Goal: Task Accomplishment & Management: Use online tool/utility

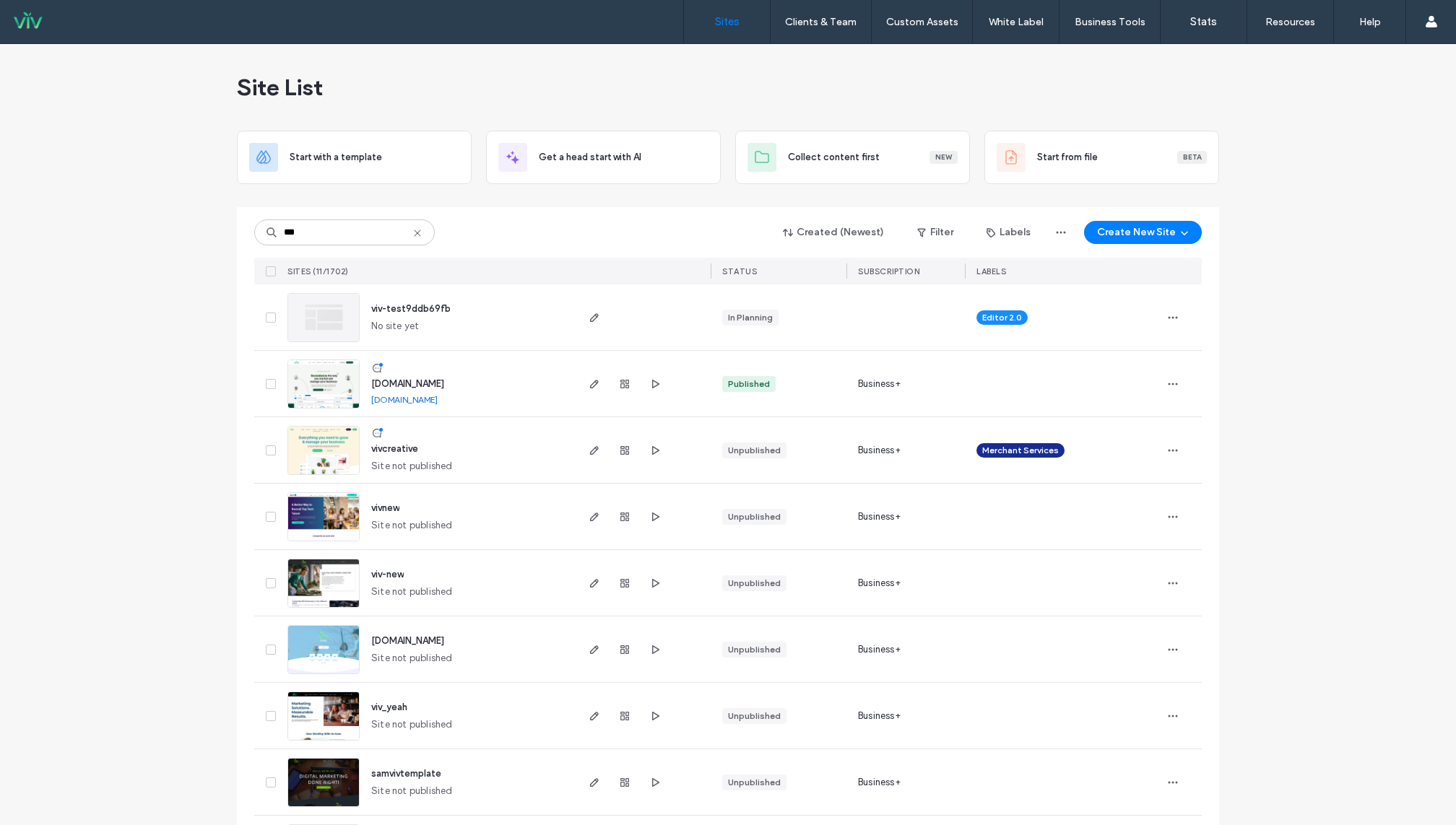
type input "***"
click at [389, 384] on span "[DOMAIN_NAME]" at bounding box center [408, 384] width 73 height 11
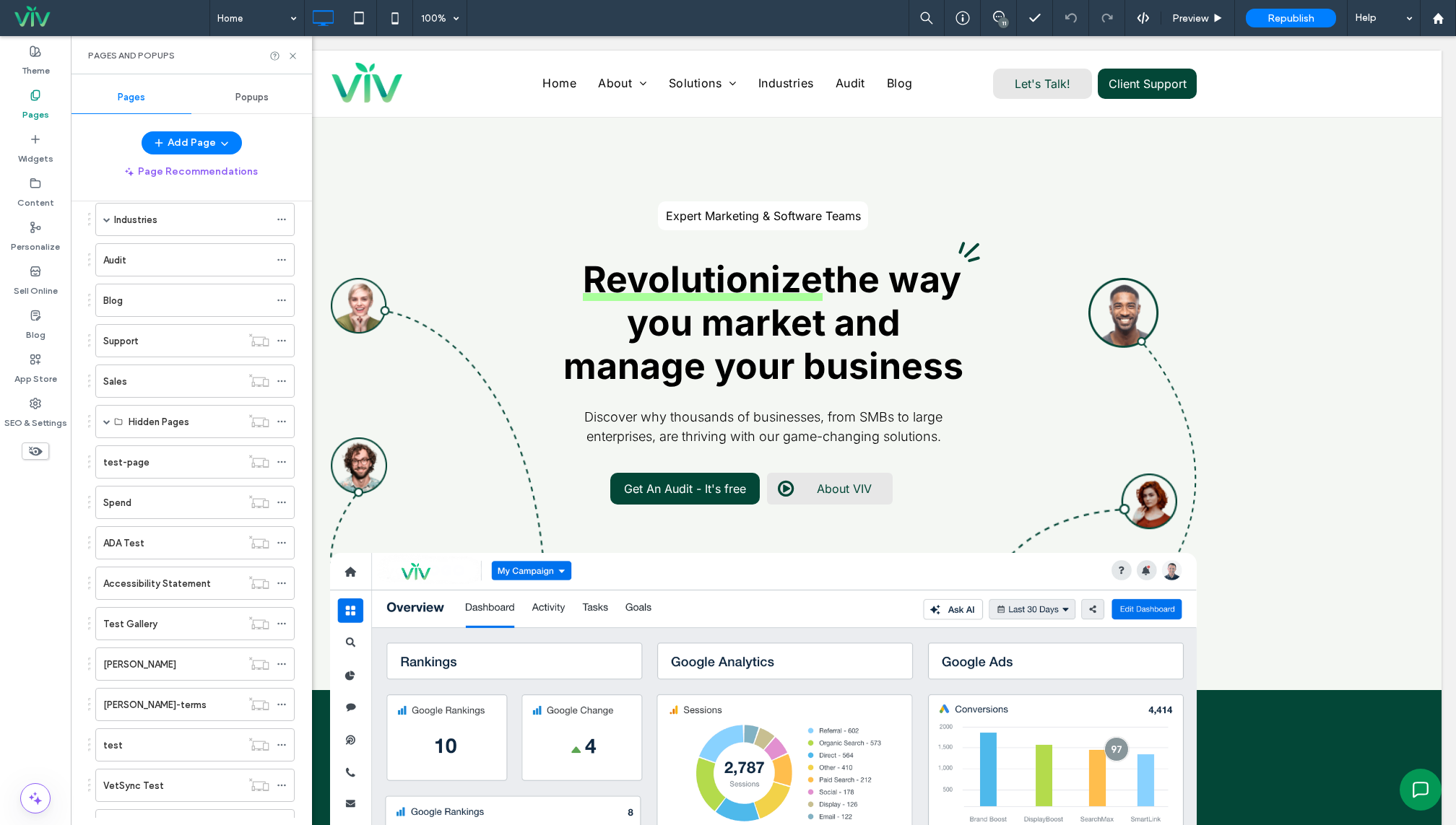
scroll to position [169, 0]
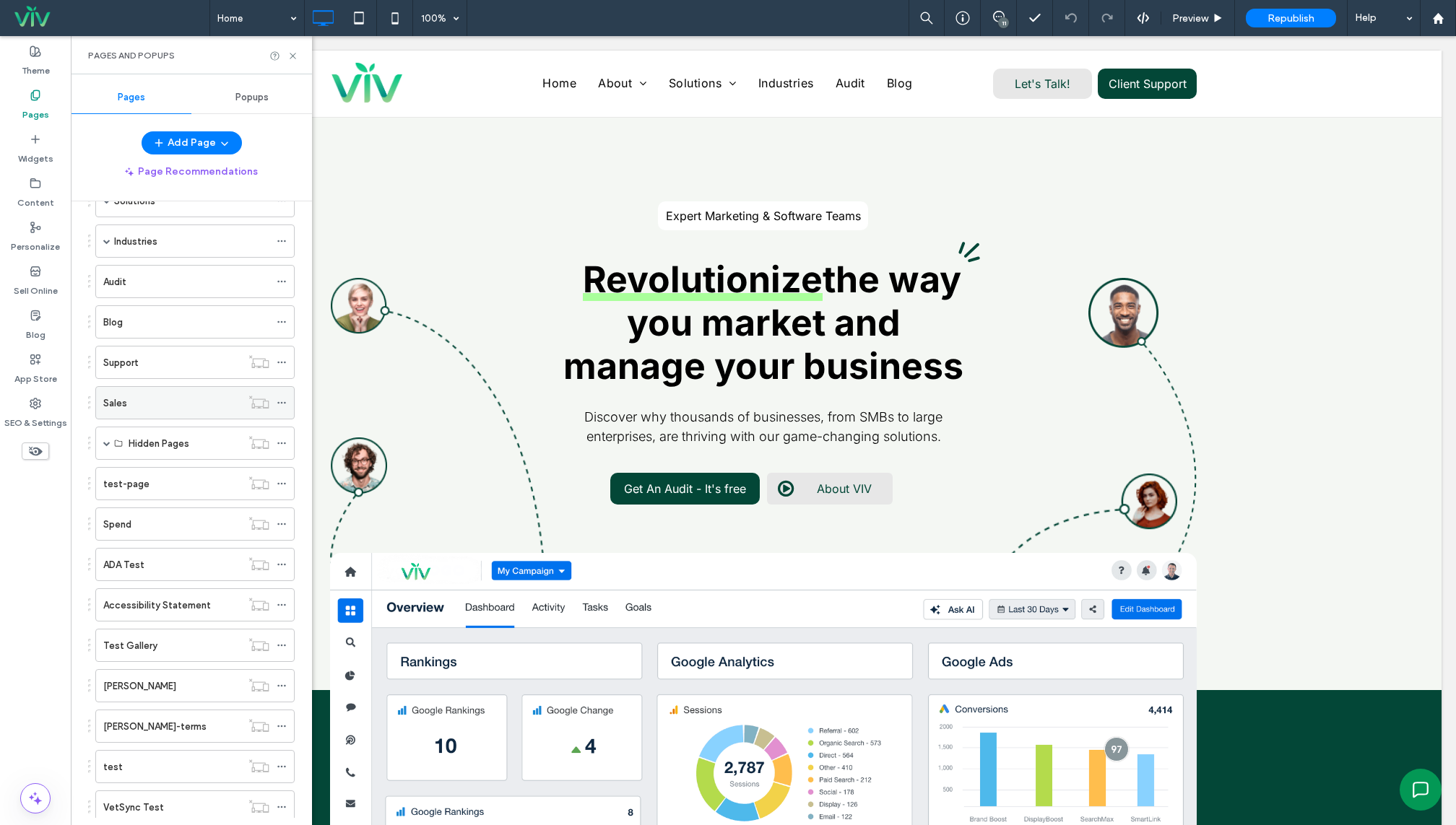
click at [135, 396] on div "Sales" at bounding box center [172, 403] width 138 height 15
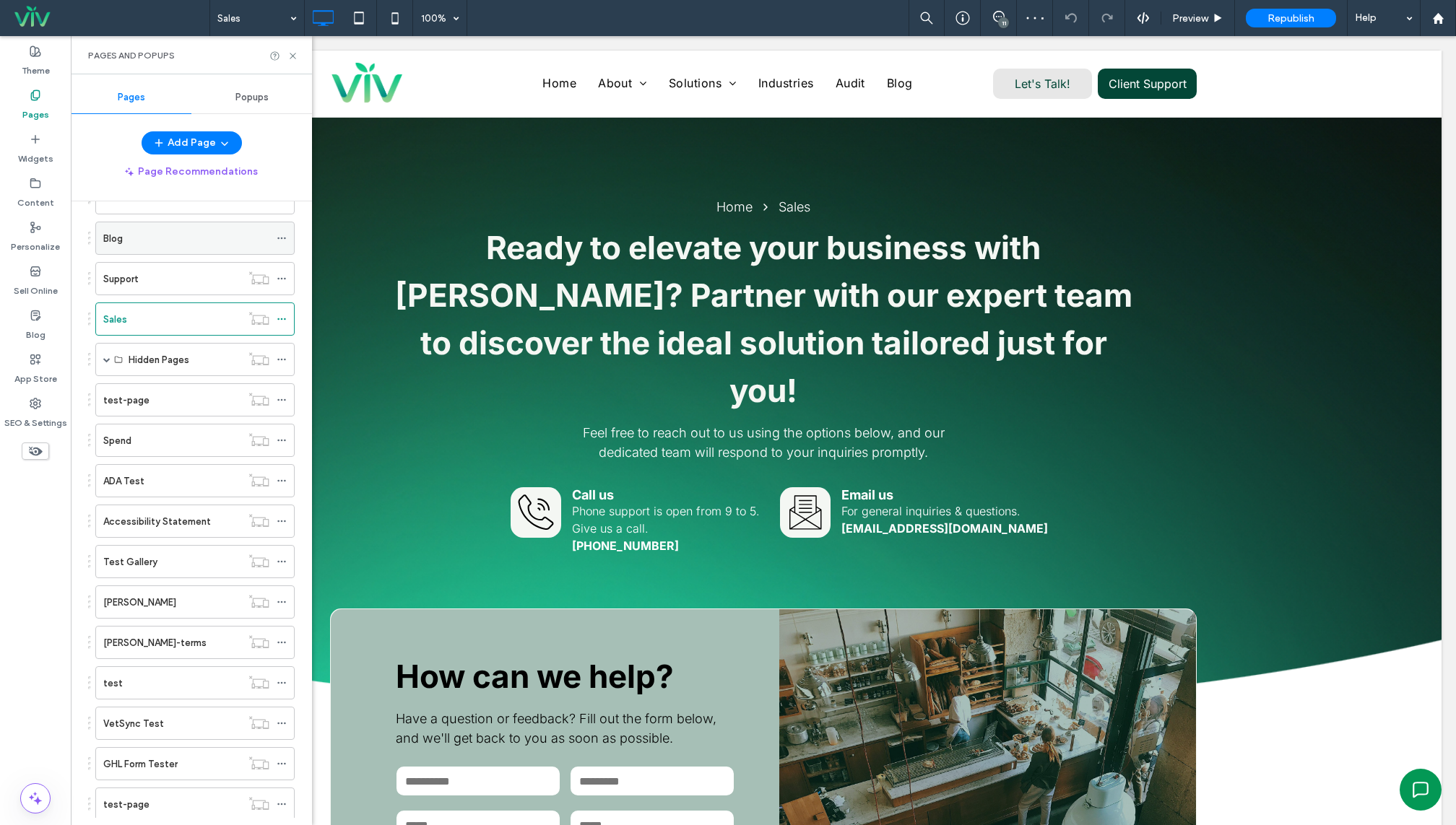
scroll to position [259, 0]
click at [105, 350] on span at bounding box center [107, 354] width 7 height 7
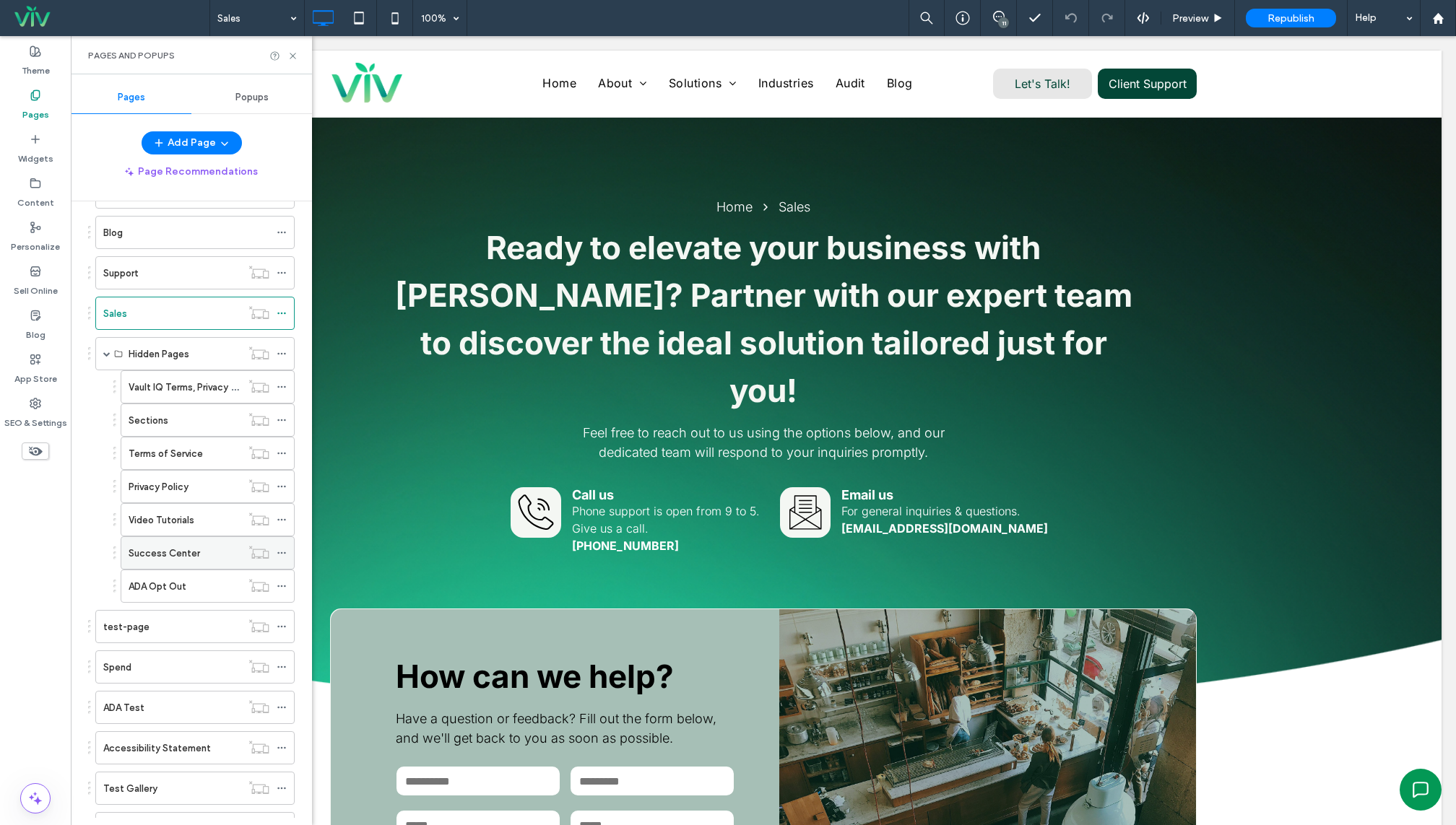
click at [185, 551] on label "Success Center" at bounding box center [164, 553] width 72 height 25
click at [287, 52] on icon at bounding box center [292, 56] width 11 height 11
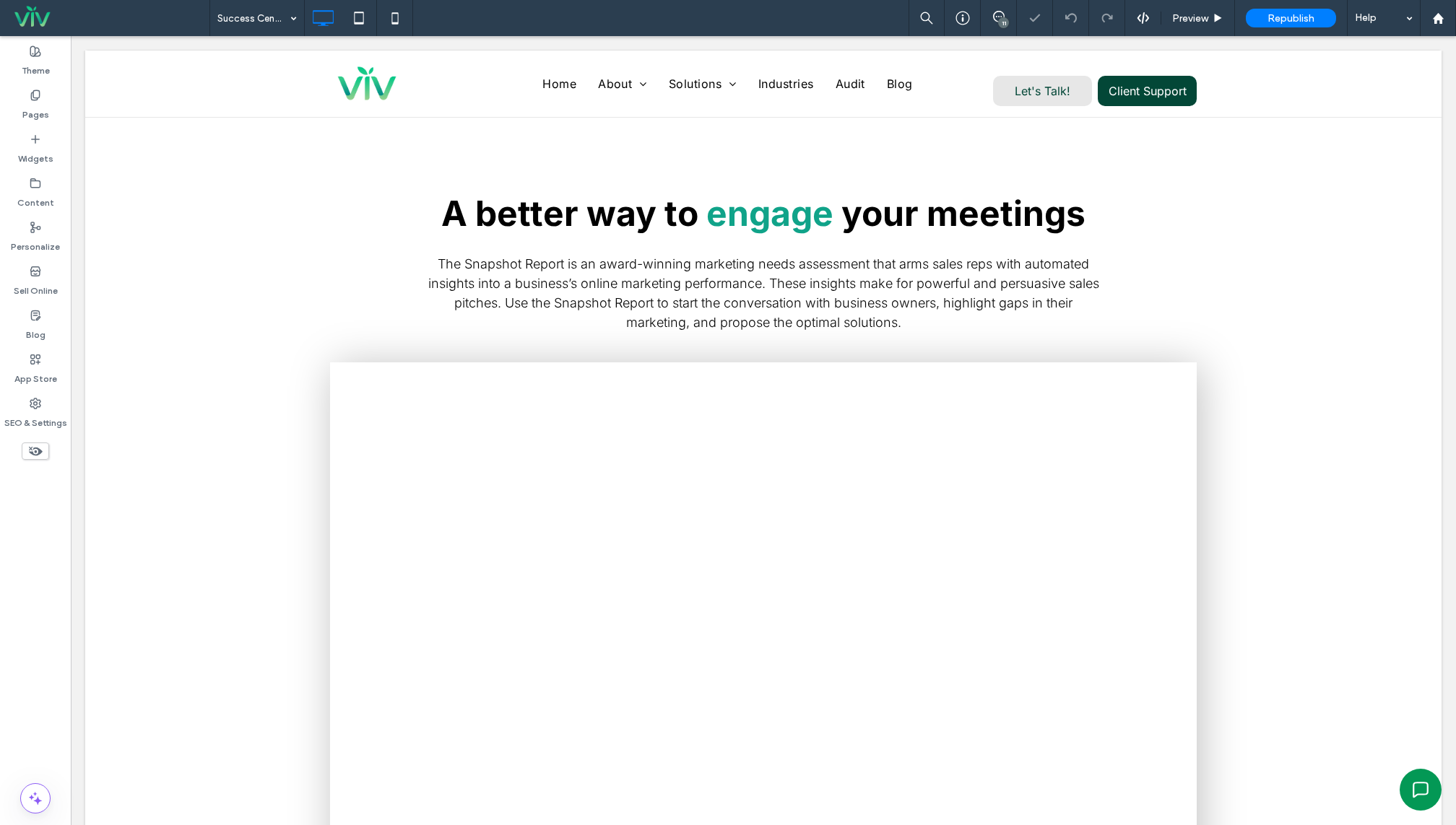
scroll to position [824, 0]
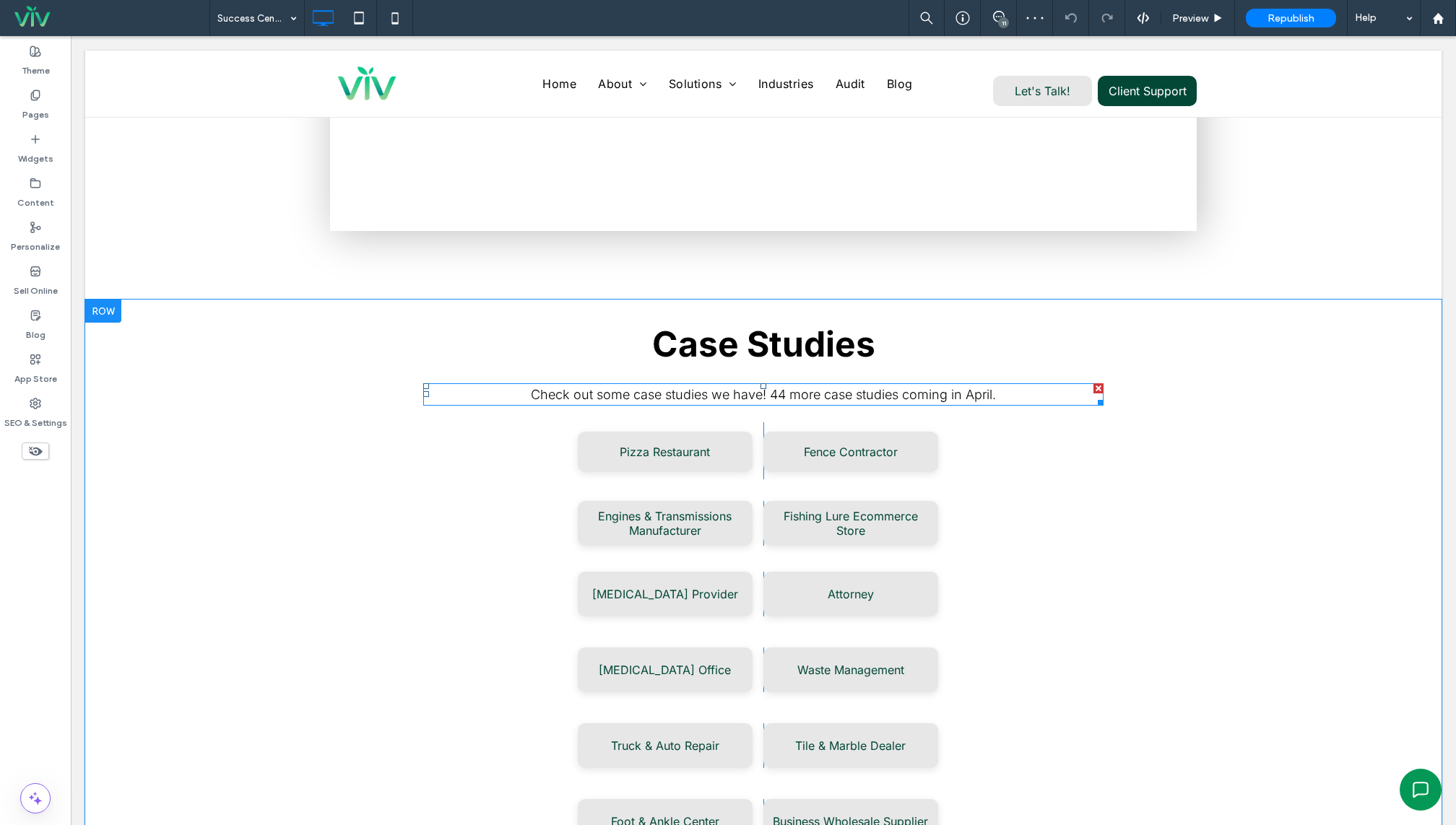
click at [700, 390] on span "Check out some case studies we have! 44 more case studies coming in April." at bounding box center [763, 394] width 465 height 15
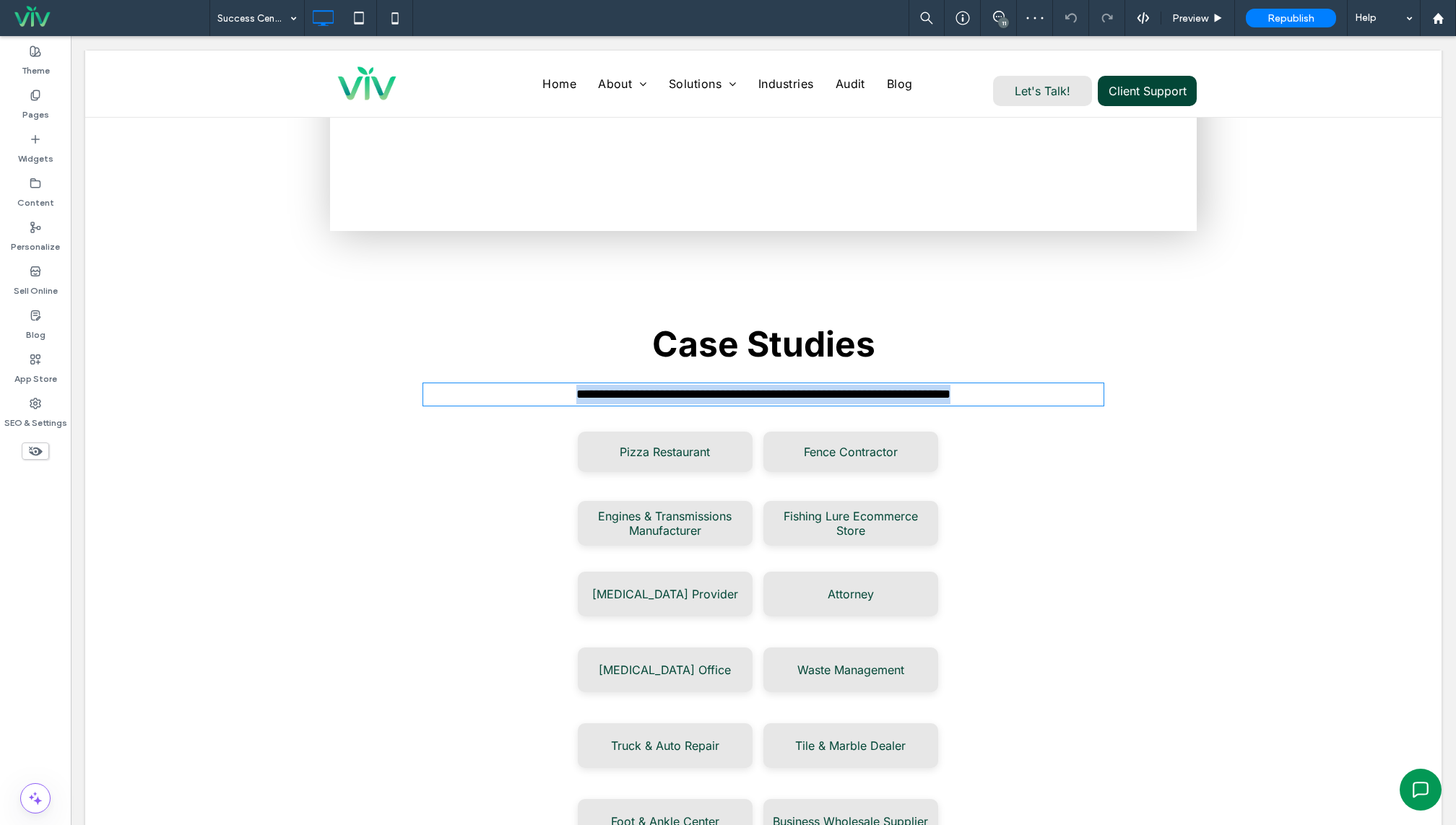
click at [700, 390] on span "**********" at bounding box center [764, 394] width 374 height 13
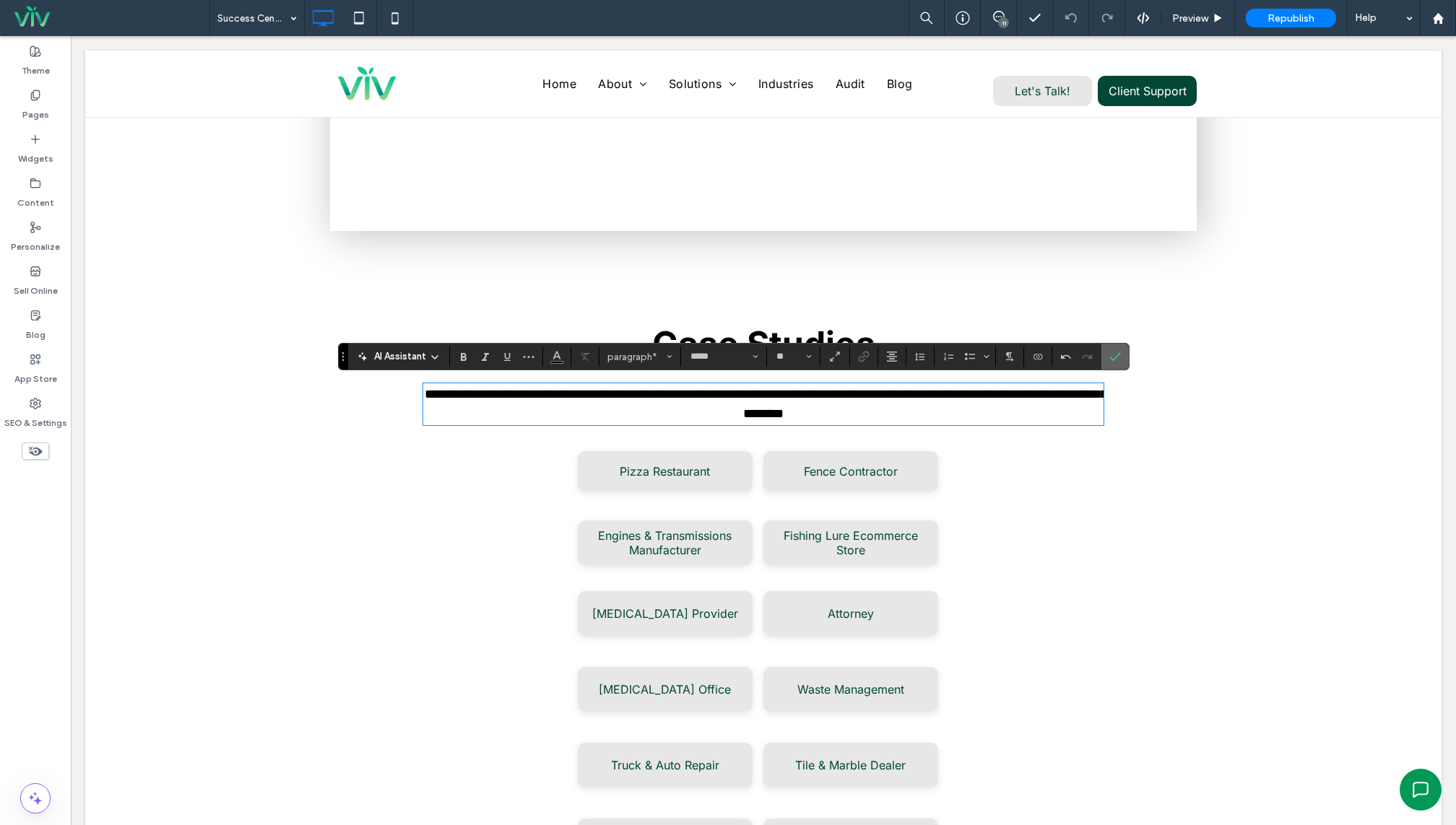
click at [1112, 358] on icon "Confirm" at bounding box center [1115, 357] width 12 height 12
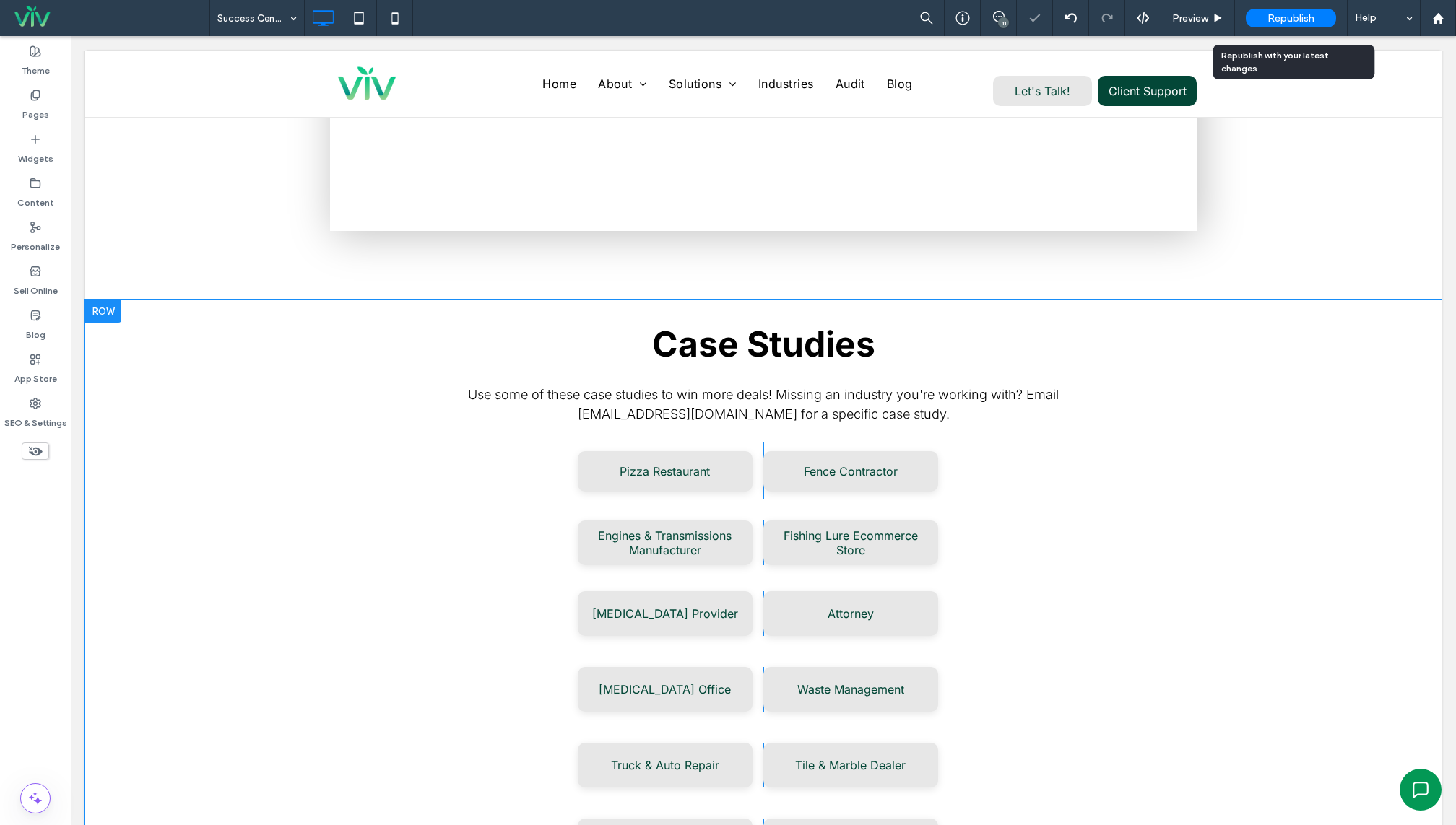
click at [1265, 14] on div "Republish" at bounding box center [1291, 18] width 90 height 19
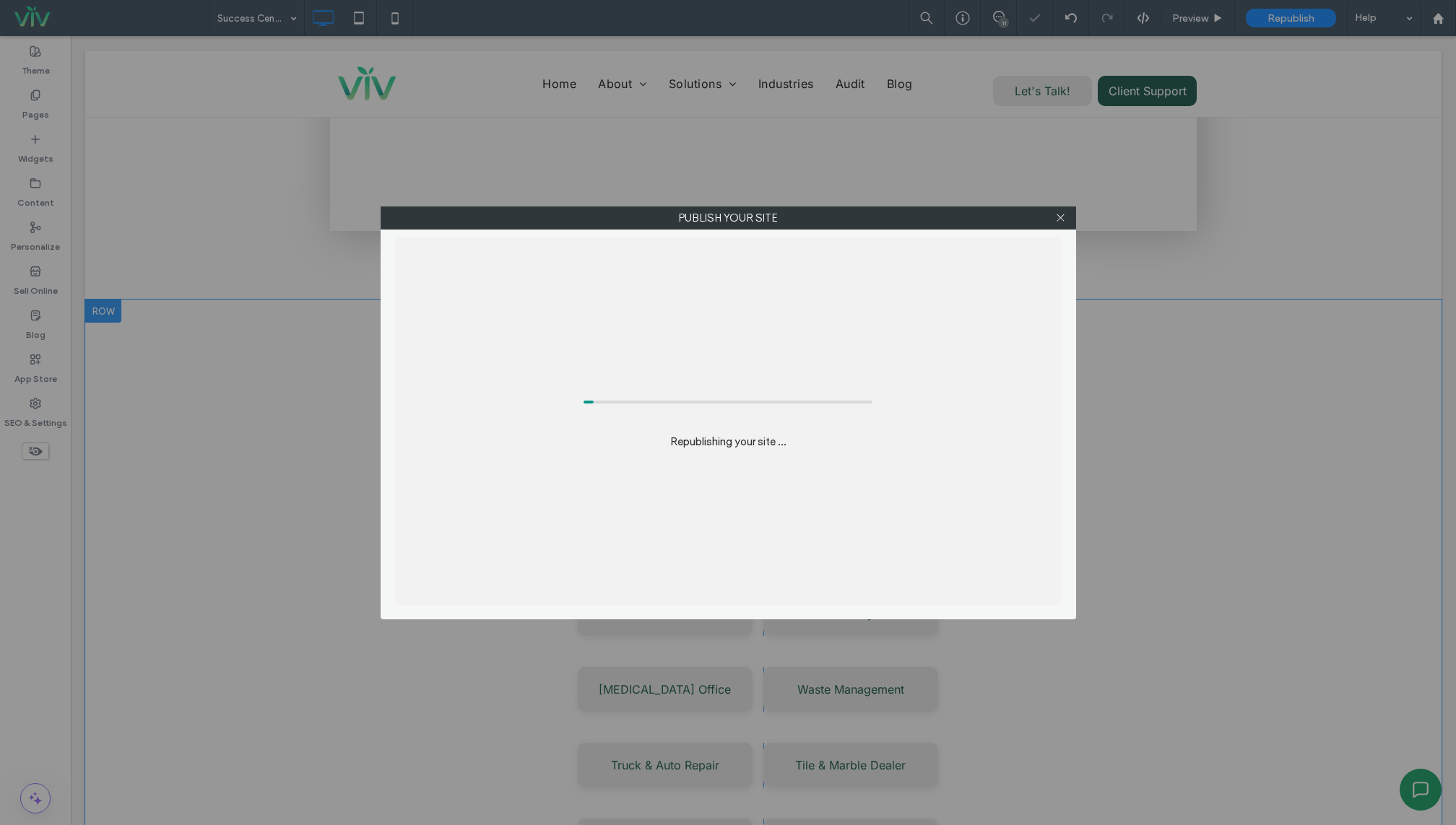
click at [819, 411] on div "Republishing your site ..." at bounding box center [728, 421] width 666 height 368
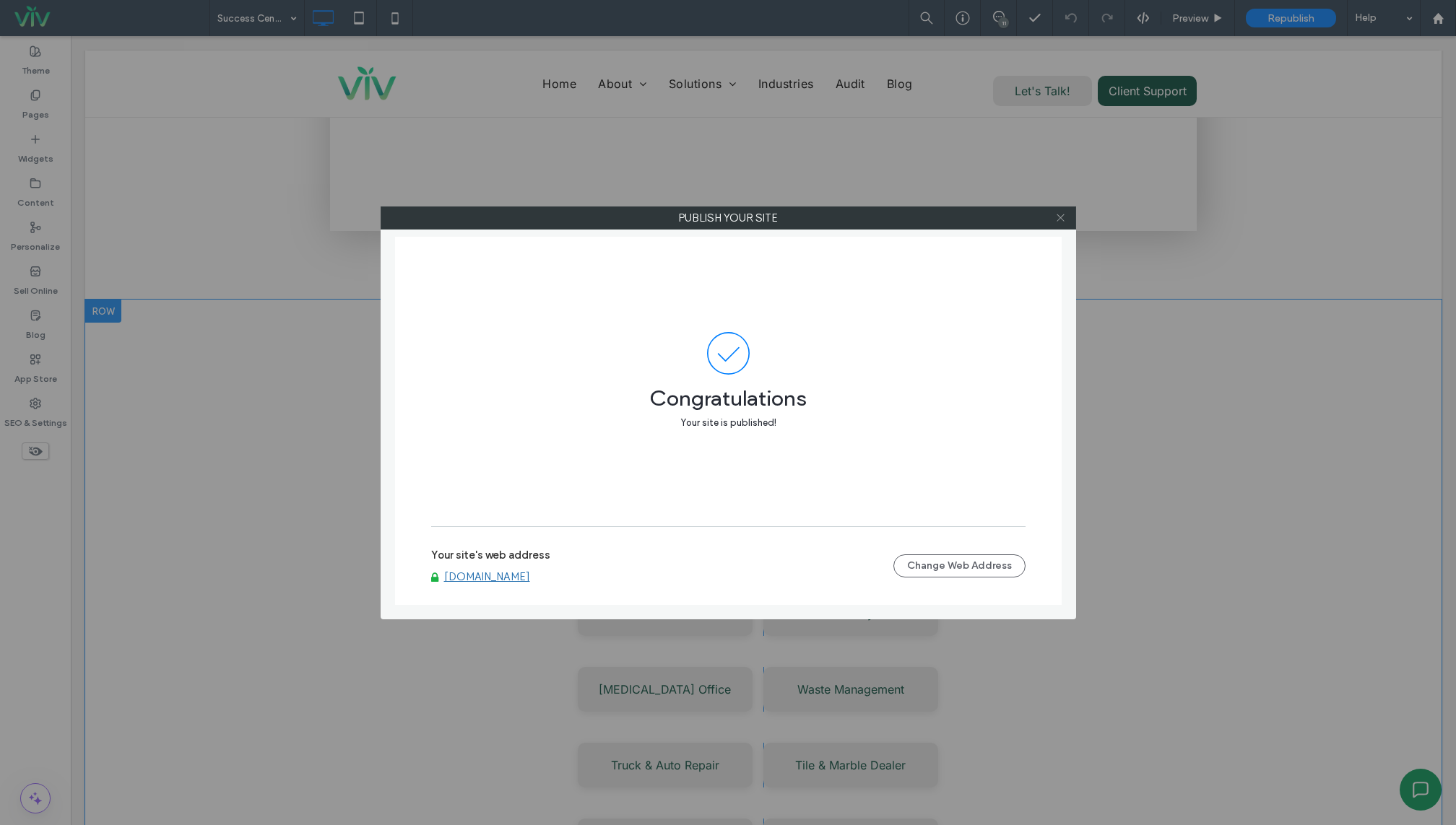
click at [1062, 215] on use at bounding box center [1060, 218] width 7 height 7
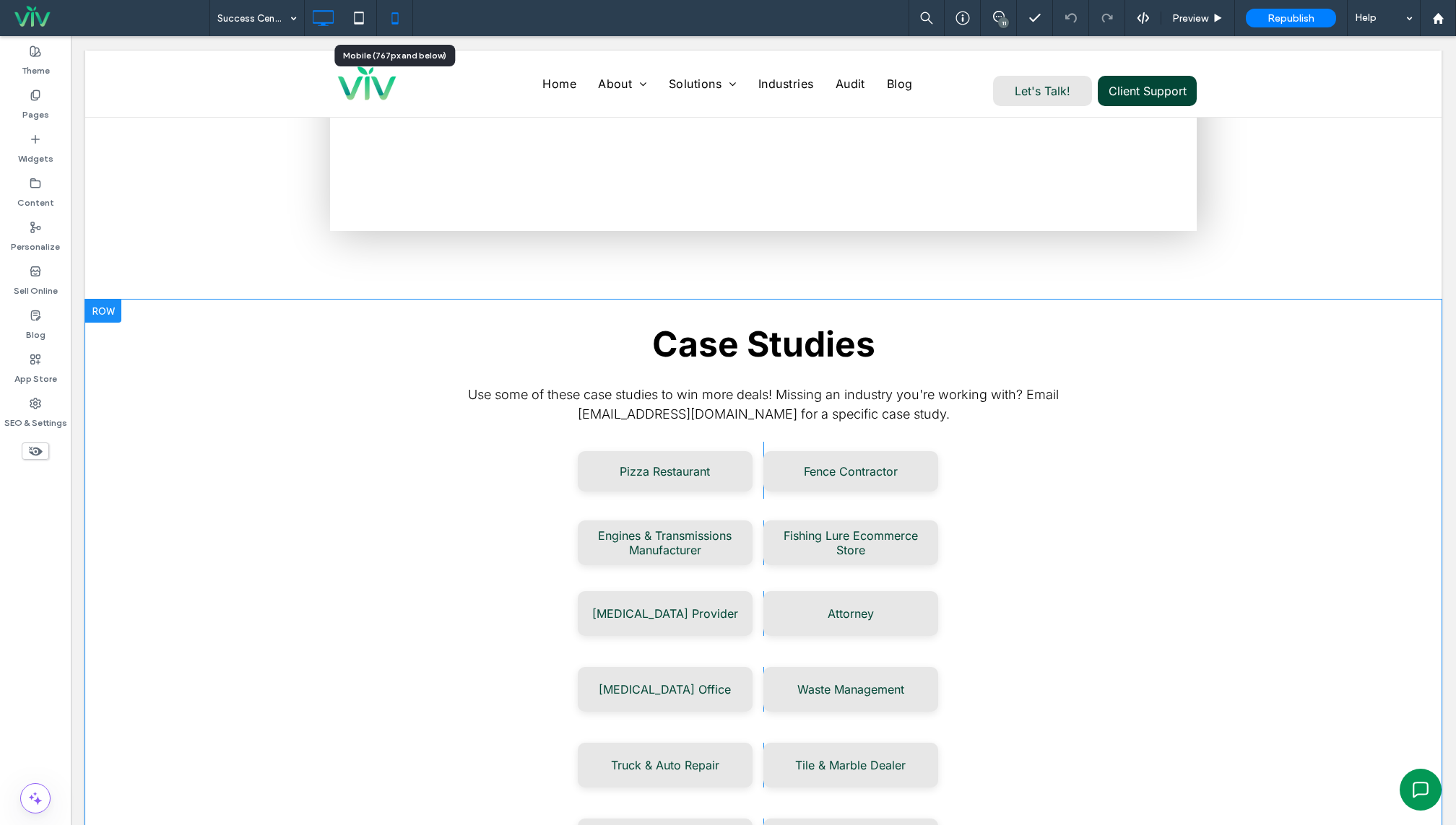
click at [392, 23] on use at bounding box center [394, 18] width 7 height 12
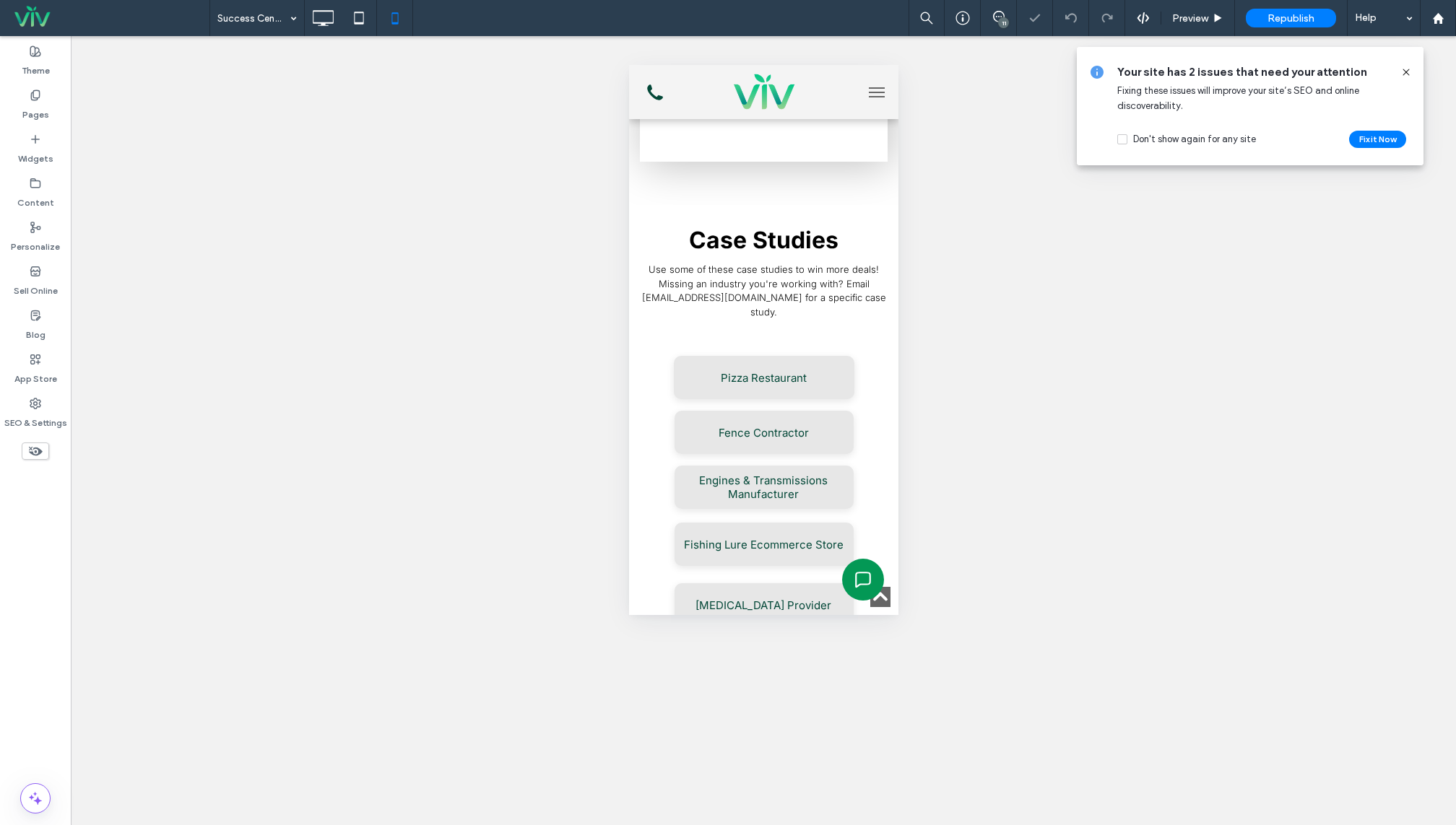
scroll to position [897, 0]
click at [799, 302] on span "Use some of these case studies to win more deals! Missing an industry you're wo…" at bounding box center [763, 288] width 244 height 54
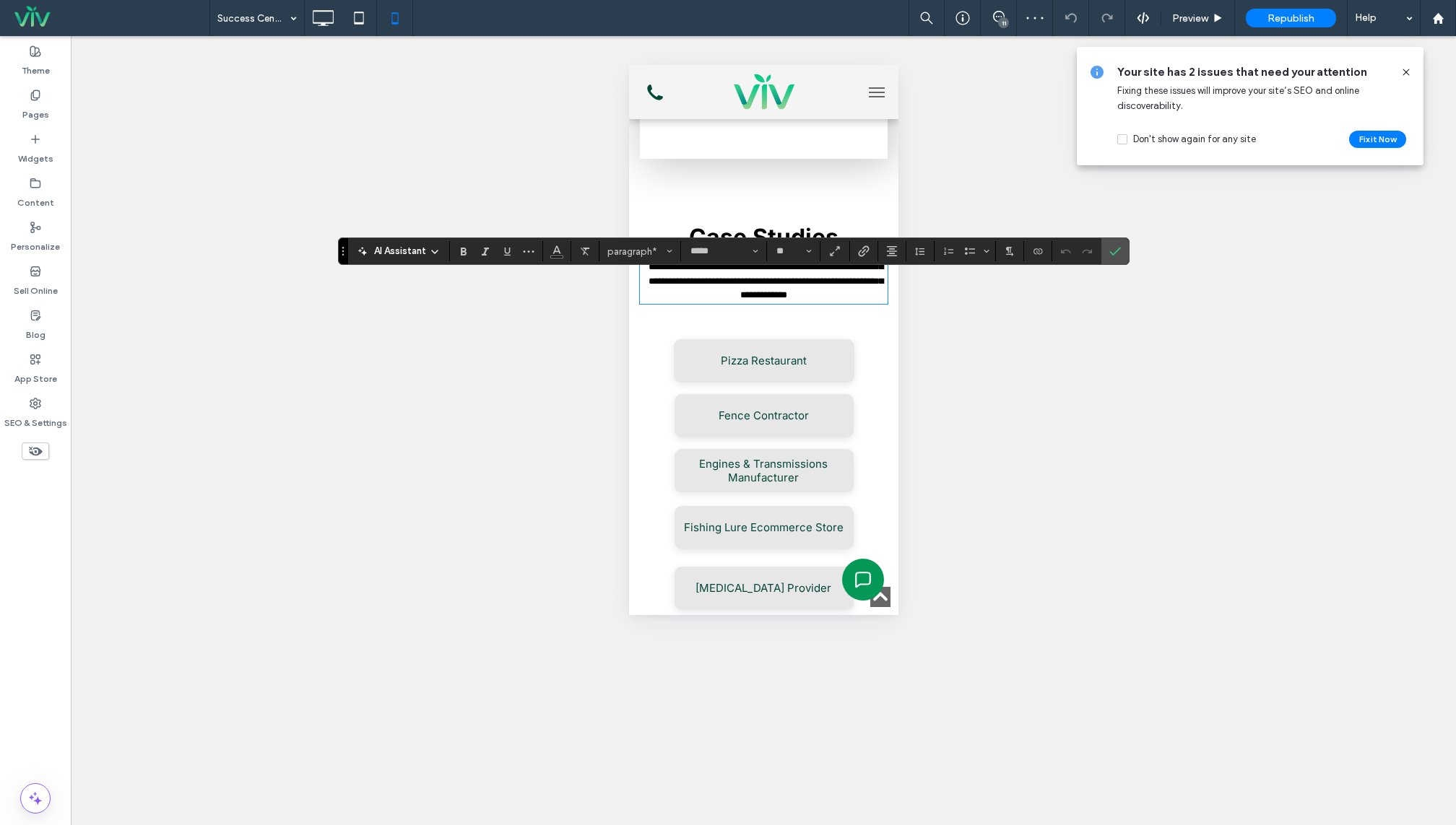
click at [799, 299] on span "**********" at bounding box center [765, 281] width 235 height 38
click at [810, 254] on button "**" at bounding box center [793, 252] width 47 height 20
click at [801, 424] on label "18" at bounding box center [793, 416] width 46 height 20
type input "**"
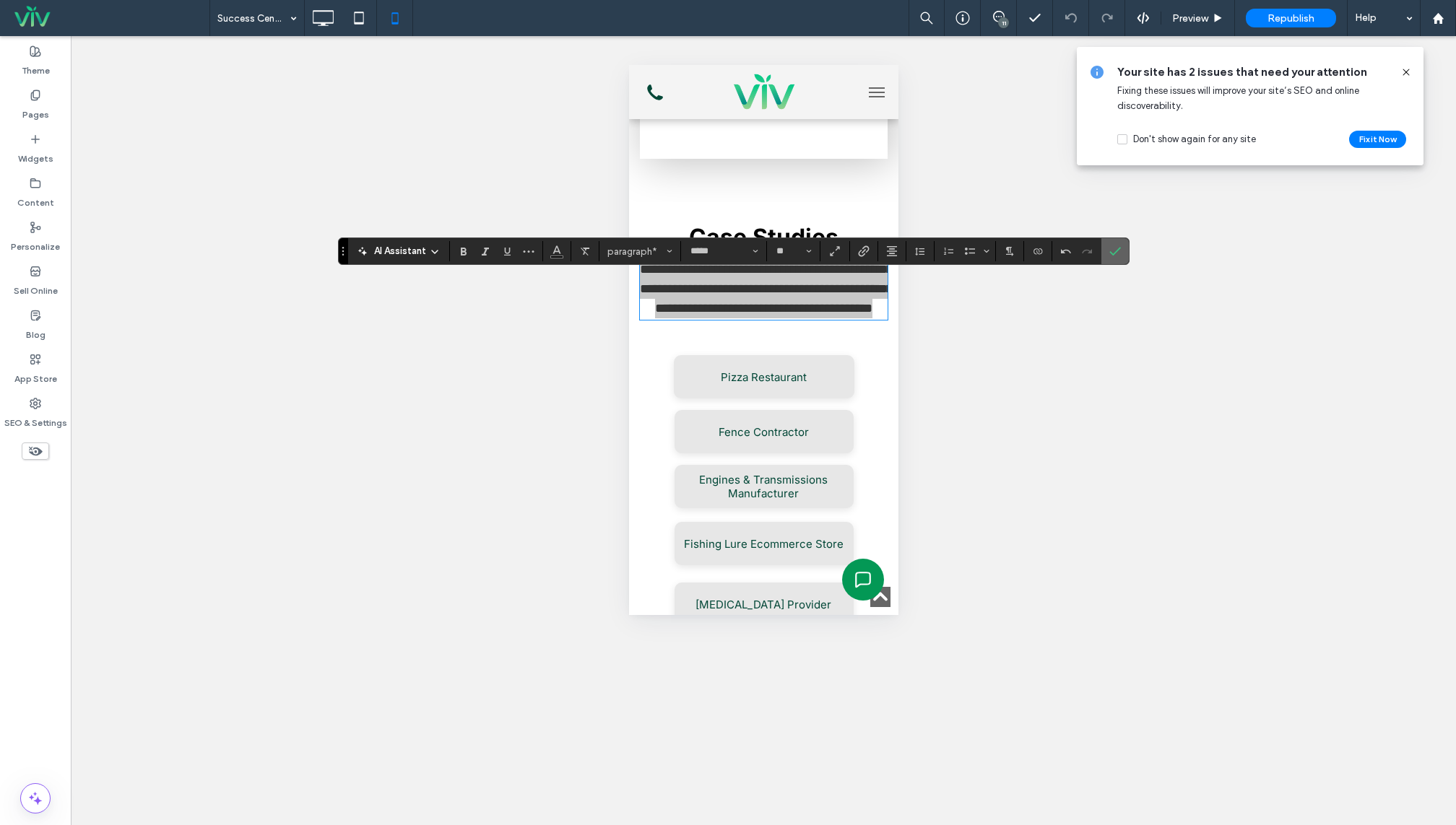
click at [1109, 248] on icon "Confirm" at bounding box center [1115, 252] width 12 height 12
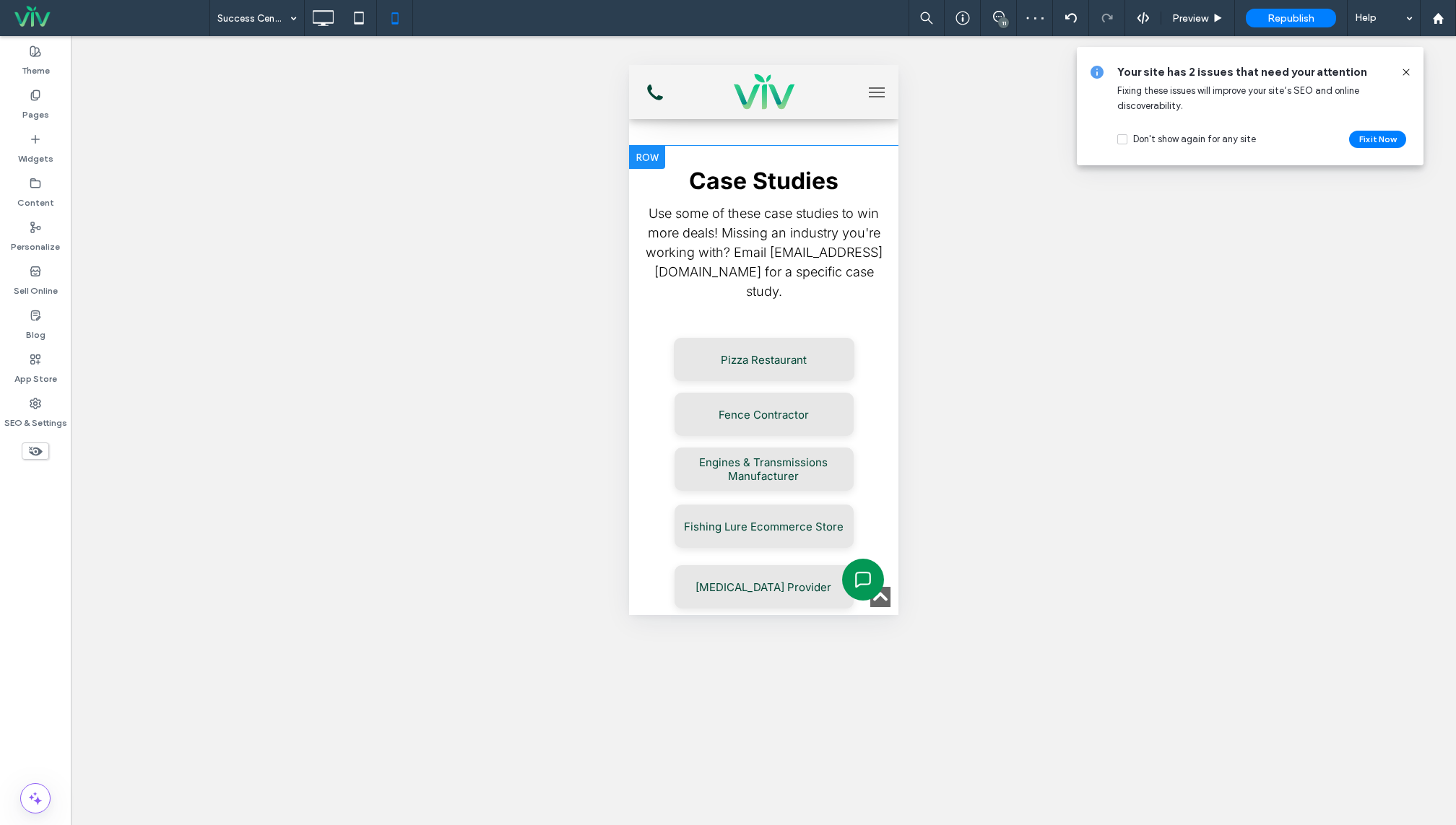
scroll to position [952, 0]
click at [795, 273] on span "Use some of these case studies to win more deals! Missing an industry you're wo…" at bounding box center [763, 254] width 237 height 93
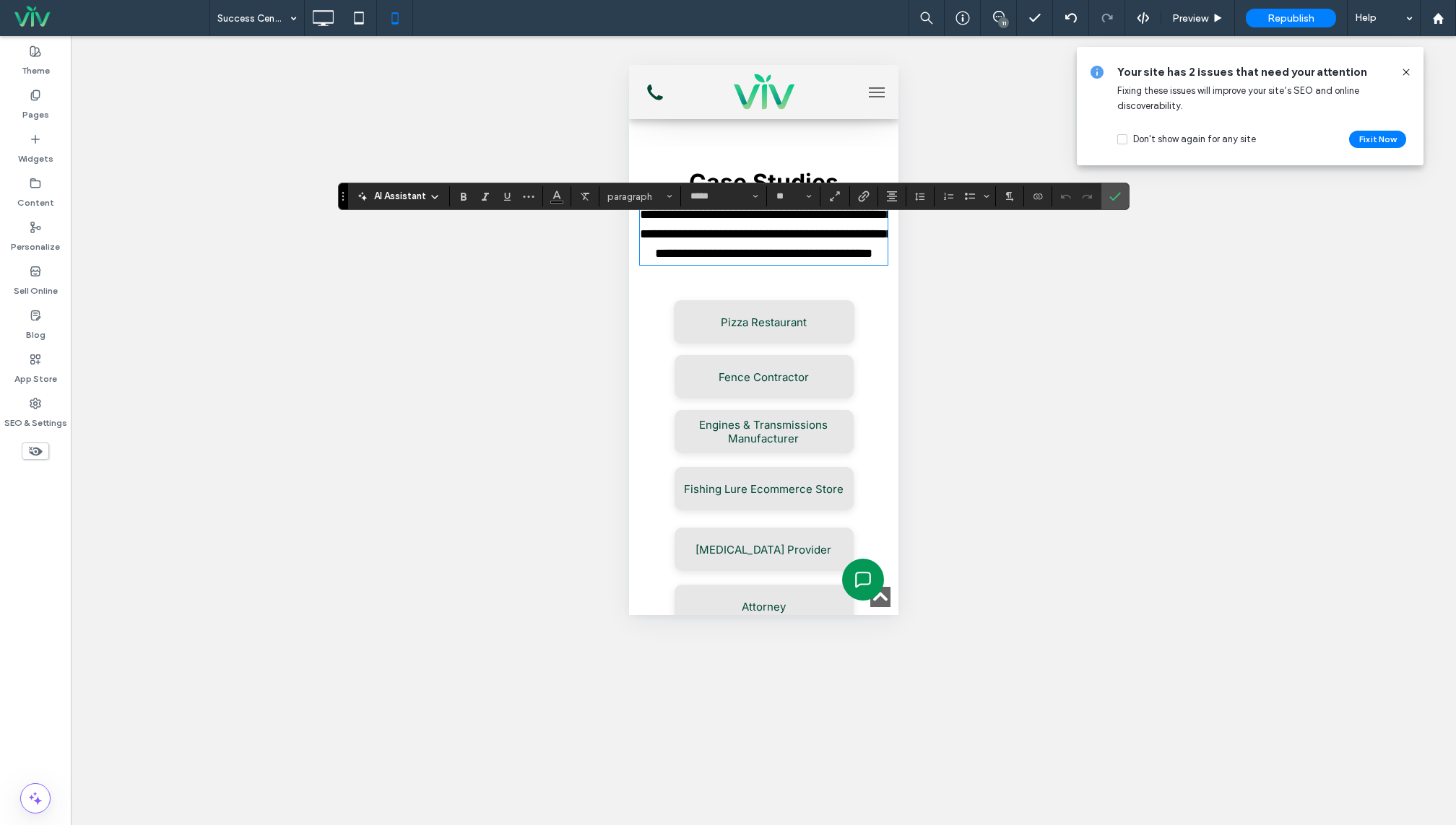
click at [795, 260] on span "**********" at bounding box center [765, 234] width 253 height 52
click at [784, 260] on span "**********" at bounding box center [765, 234] width 253 height 52
drag, startPoint x: 763, startPoint y: 273, endPoint x: 883, endPoint y: 273, distance: 120.0
click at [884, 260] on span "**********" at bounding box center [765, 234] width 253 height 52
copy span "**********"
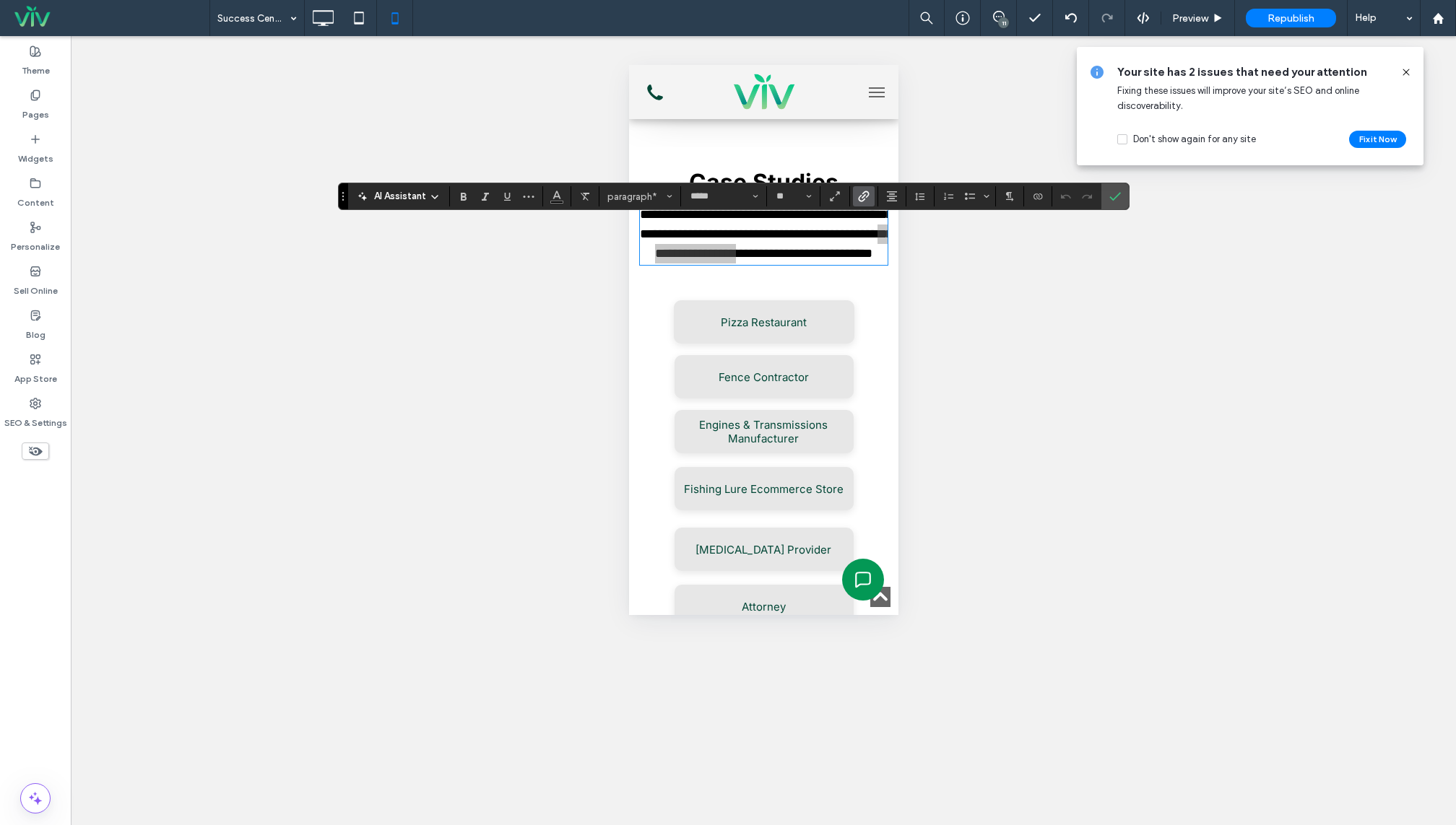
click at [860, 197] on use "Link" at bounding box center [864, 196] width 11 height 11
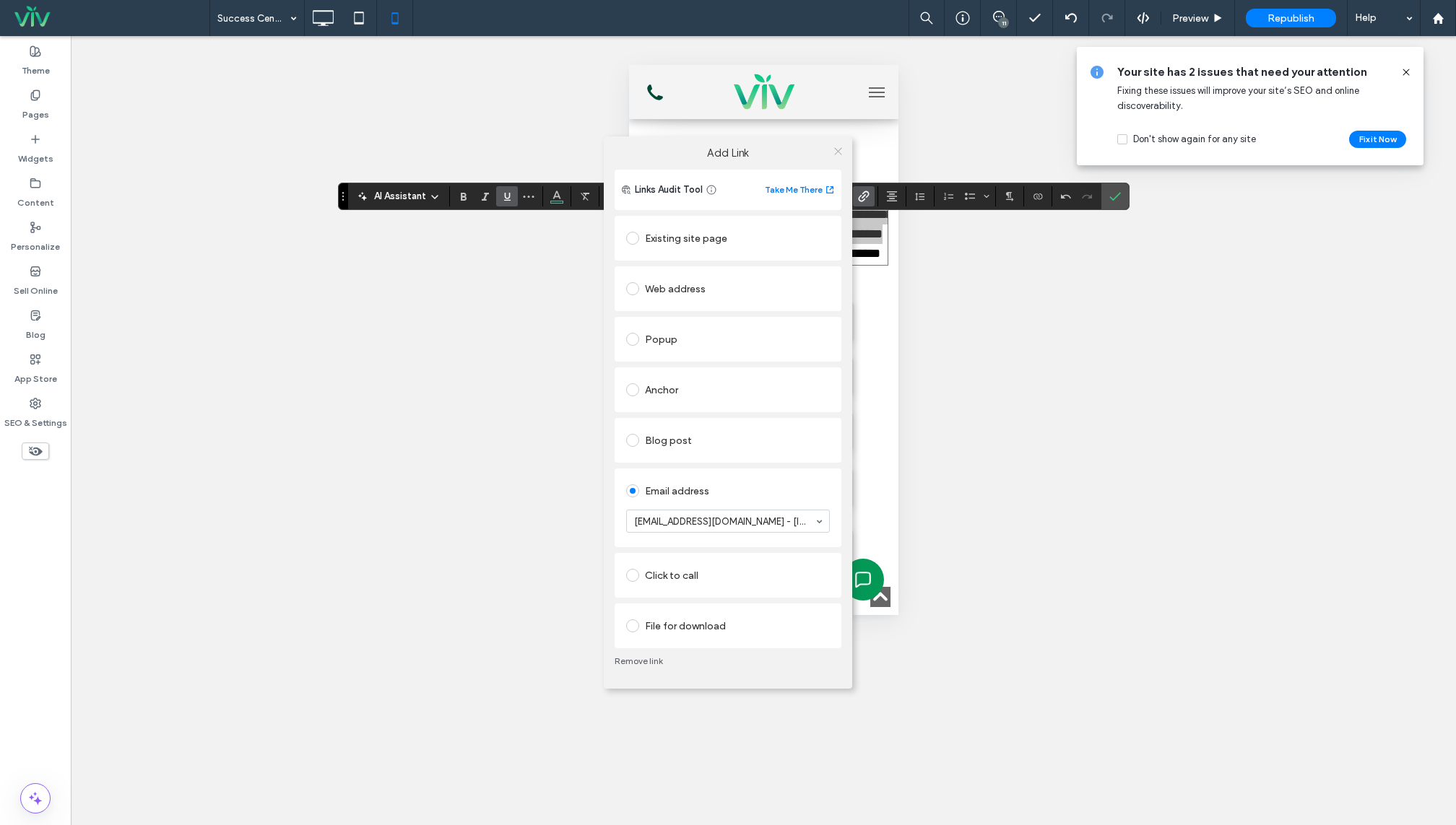
click at [834, 150] on icon at bounding box center [837, 151] width 11 height 11
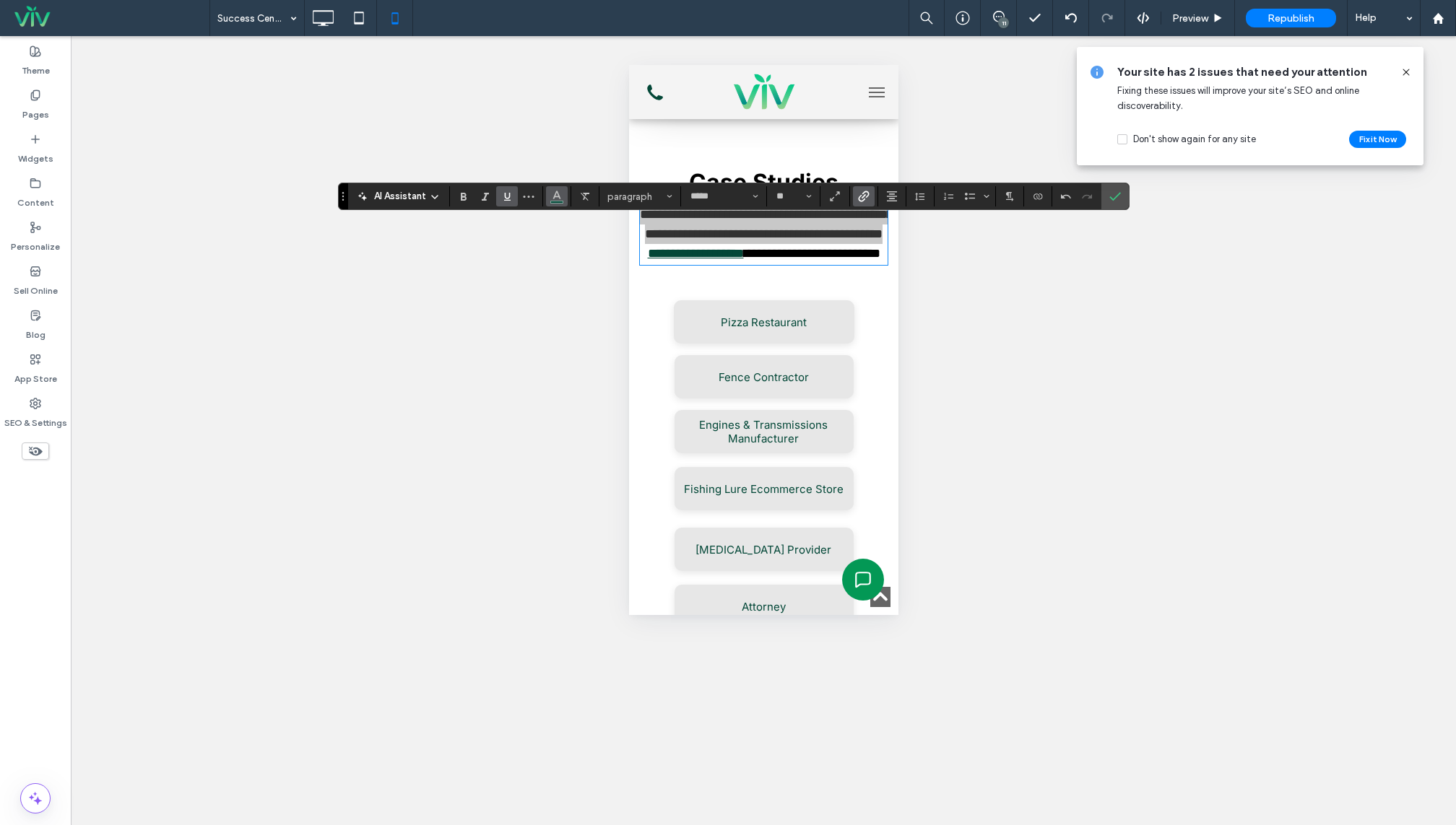
click at [558, 200] on icon "Color" at bounding box center [557, 195] width 12 height 12
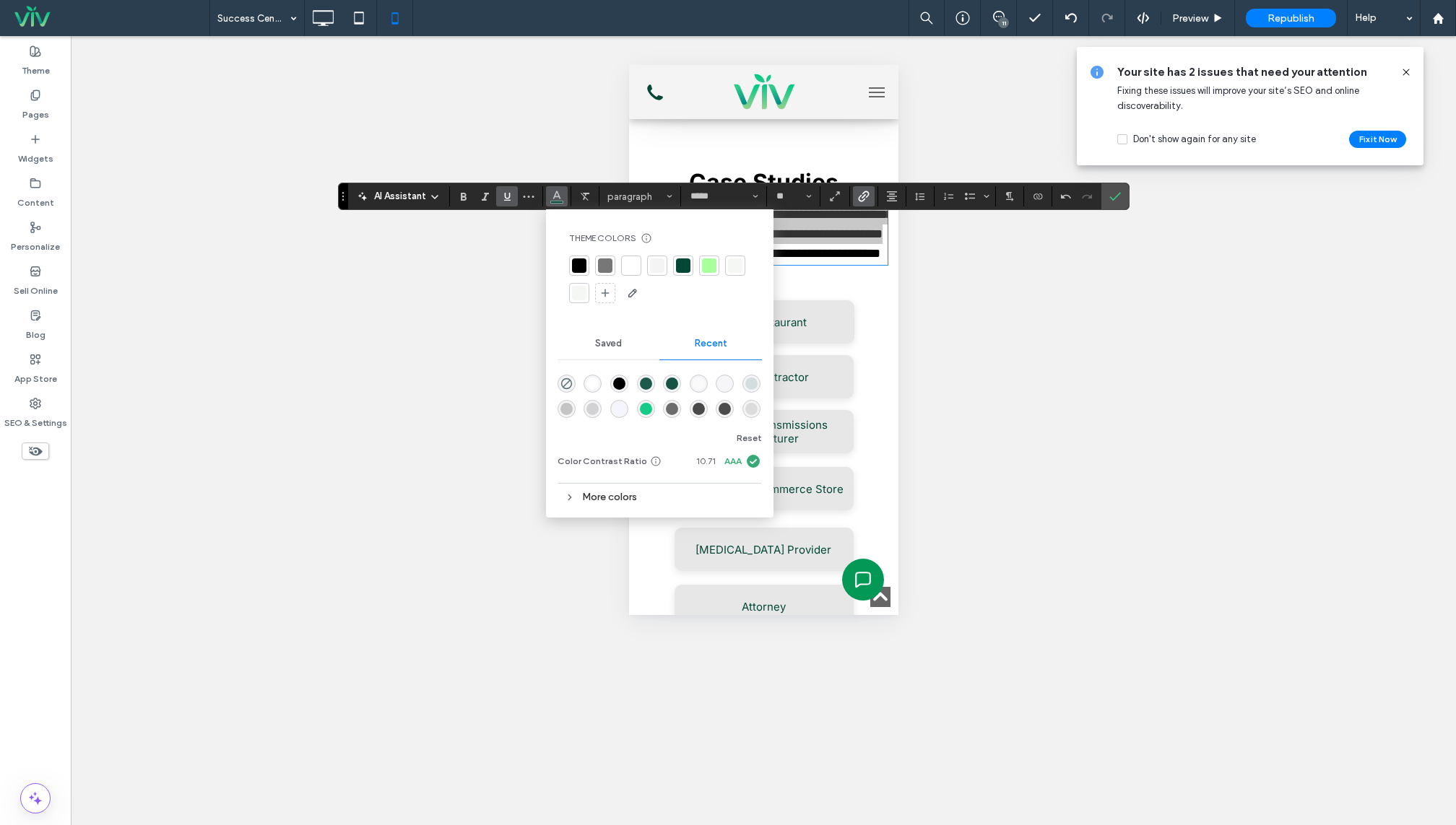
click at [645, 386] on div "rgba(29, 90, 75, 1)" at bounding box center [645, 384] width 12 height 12
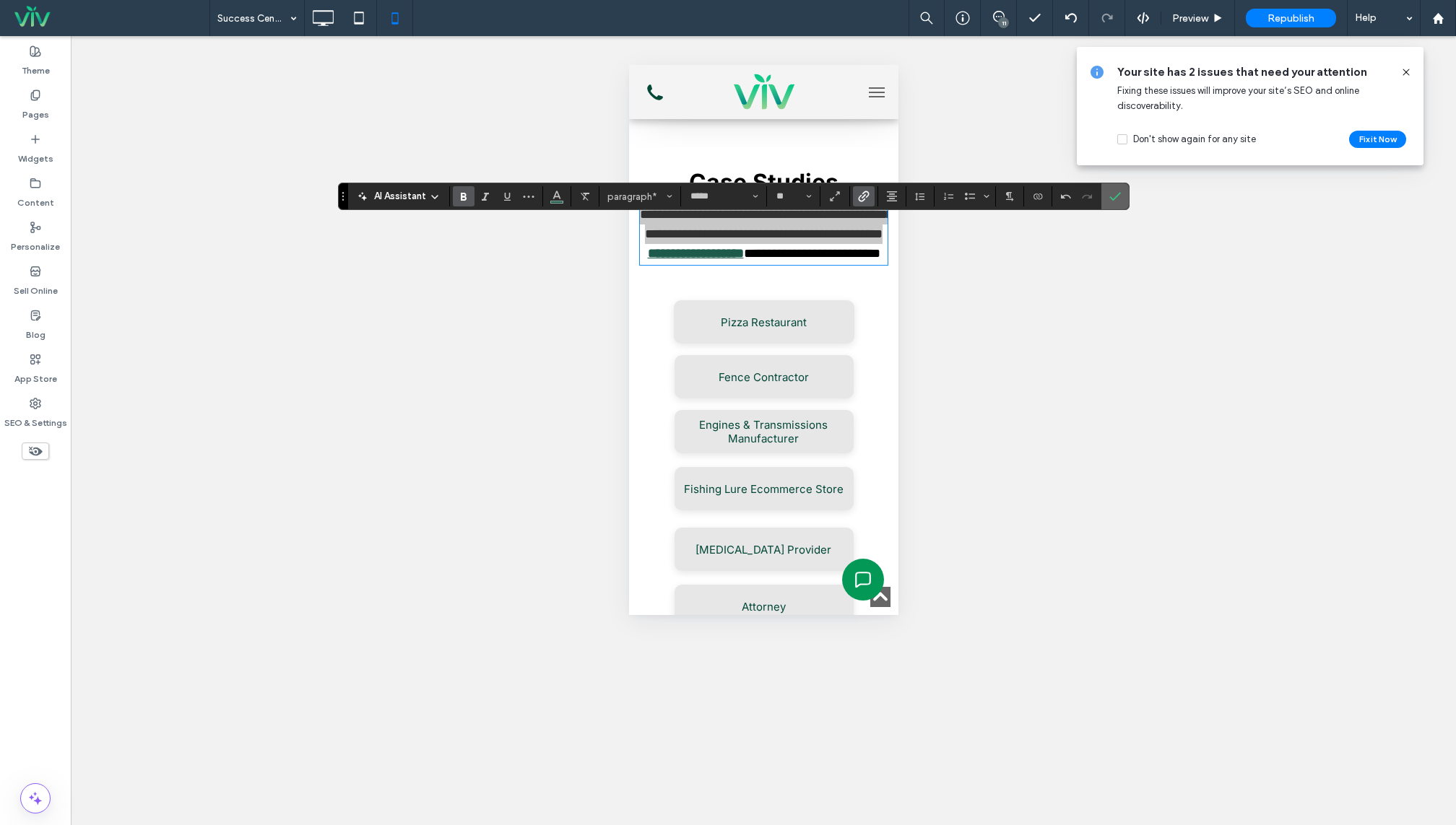
click at [1104, 194] on label "Confirm" at bounding box center [1115, 196] width 22 height 26
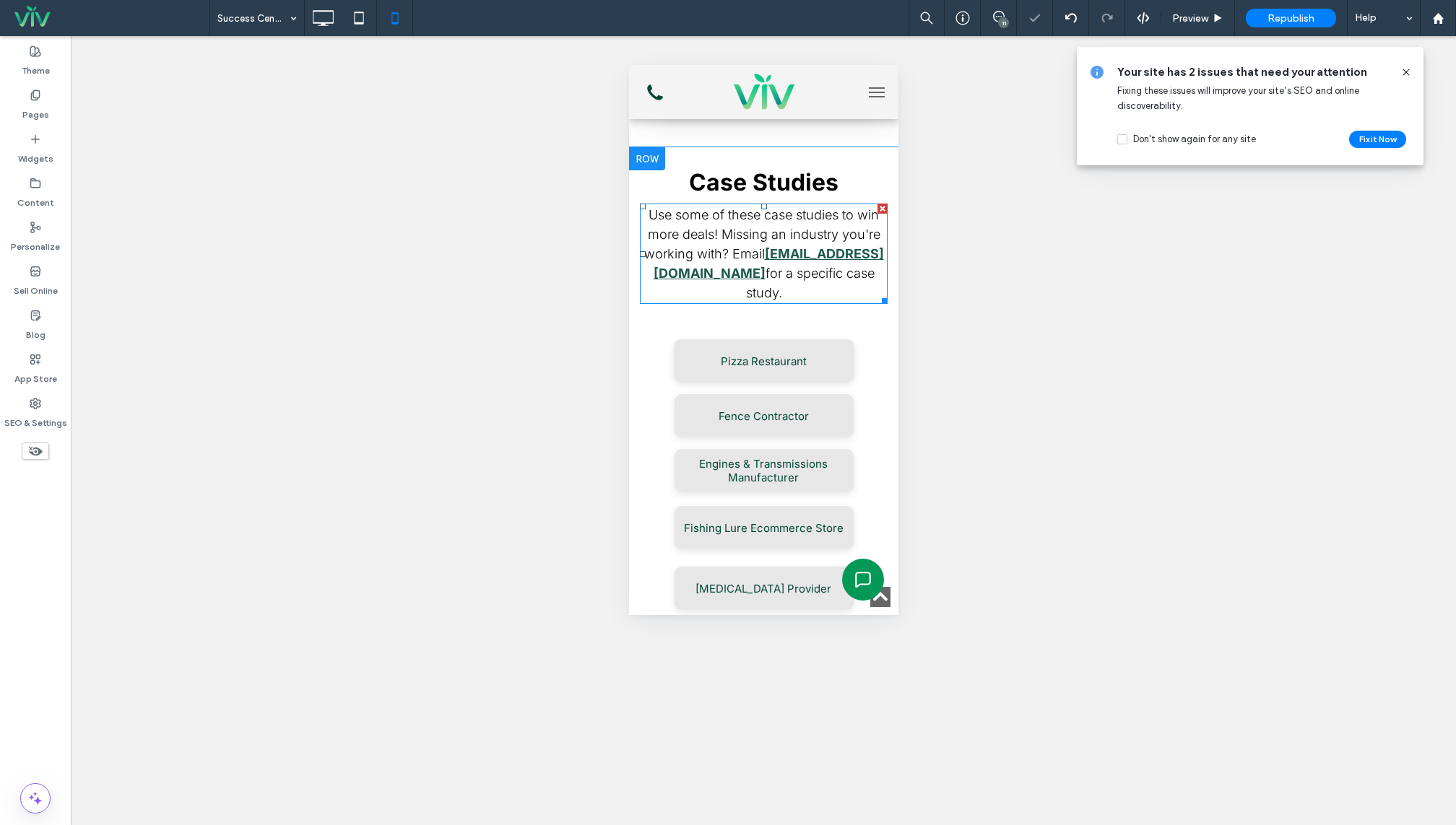
drag, startPoint x: 887, startPoint y: 319, endPoint x: 878, endPoint y: 318, distance: 9.1
click at [878, 319] on div "Case Studies Use some of these case studies to win more deals! Missing an indus…" at bounding box center [762, 659] width 269 height 952
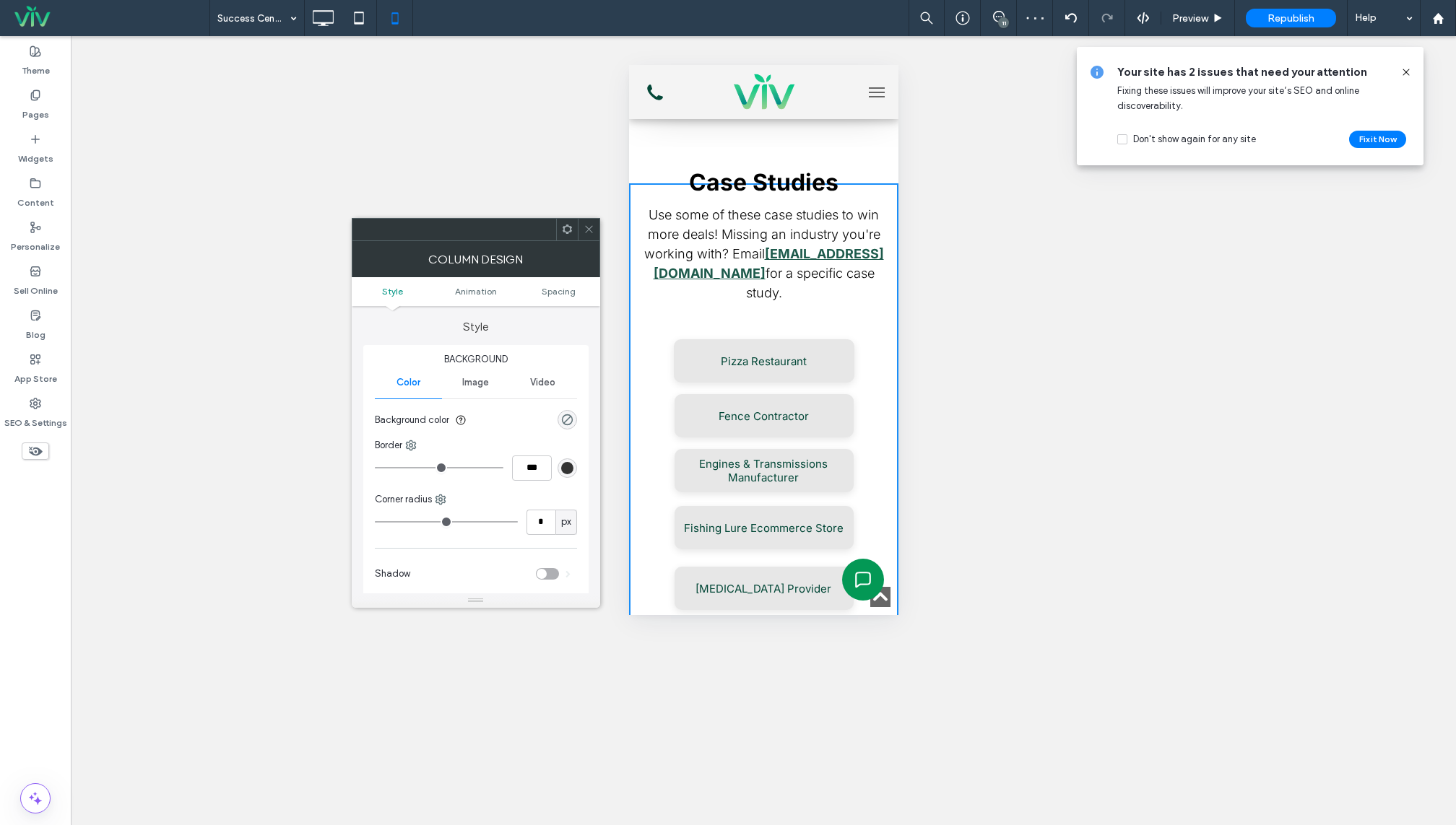
click at [585, 224] on icon at bounding box center [589, 229] width 11 height 11
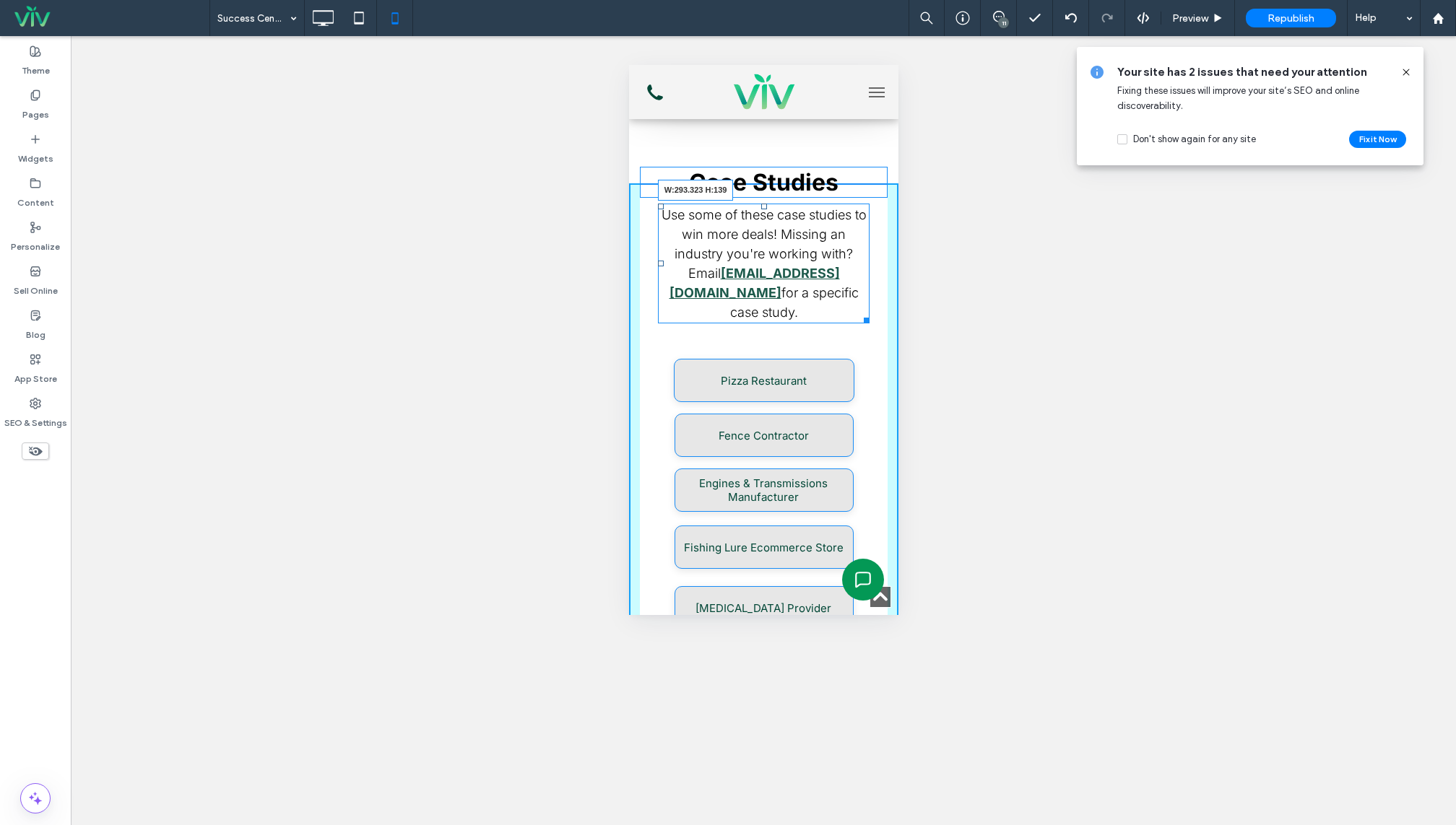
drag, startPoint x: 883, startPoint y: 317, endPoint x: 866, endPoint y: 319, distance: 17.1
click at [866, 319] on div at bounding box center [863, 318] width 11 height 11
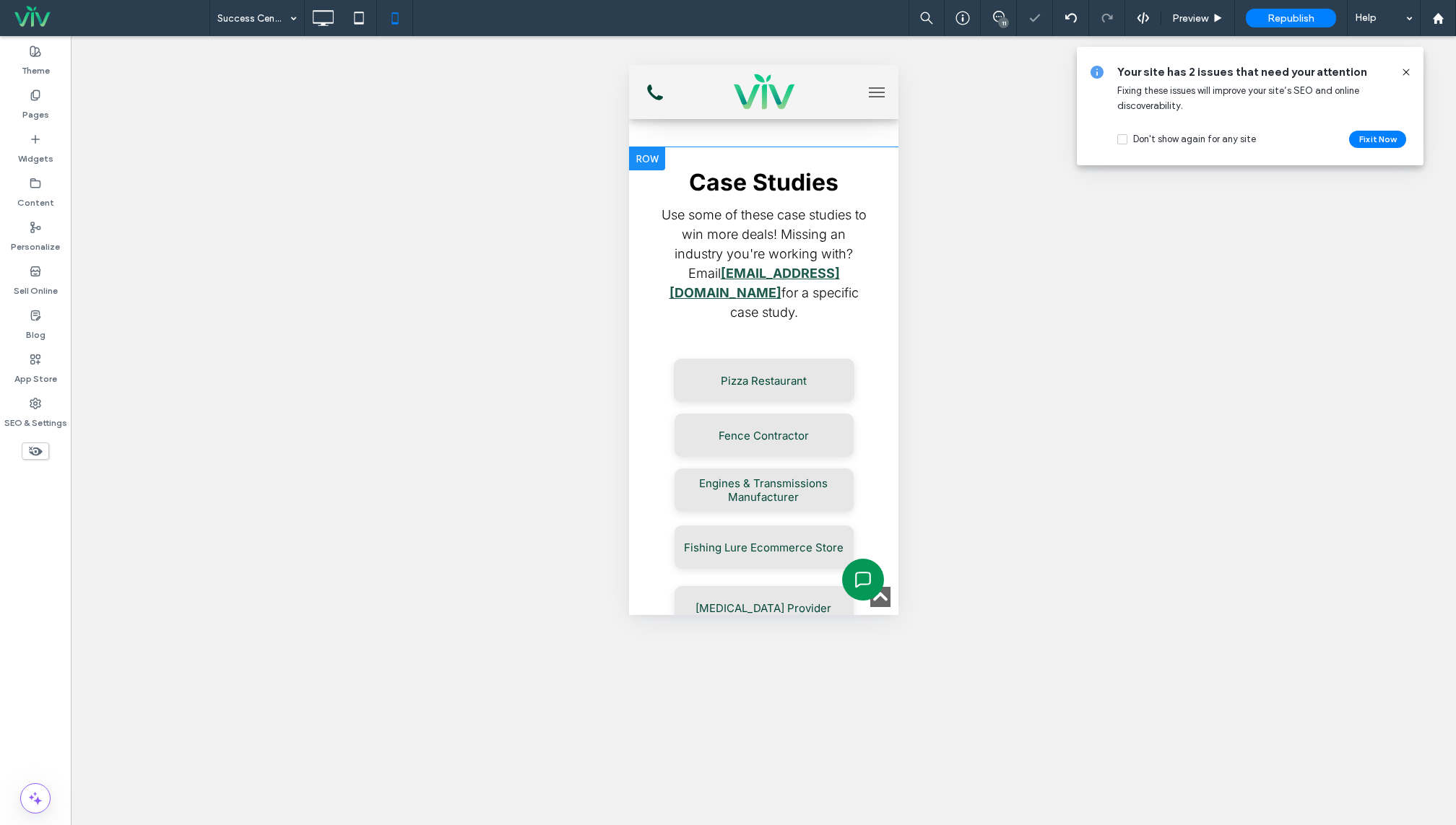
click at [764, 219] on div "Case Studies Use some of these case studies to win more deals! Missing an indus…" at bounding box center [762, 668] width 269 height 971
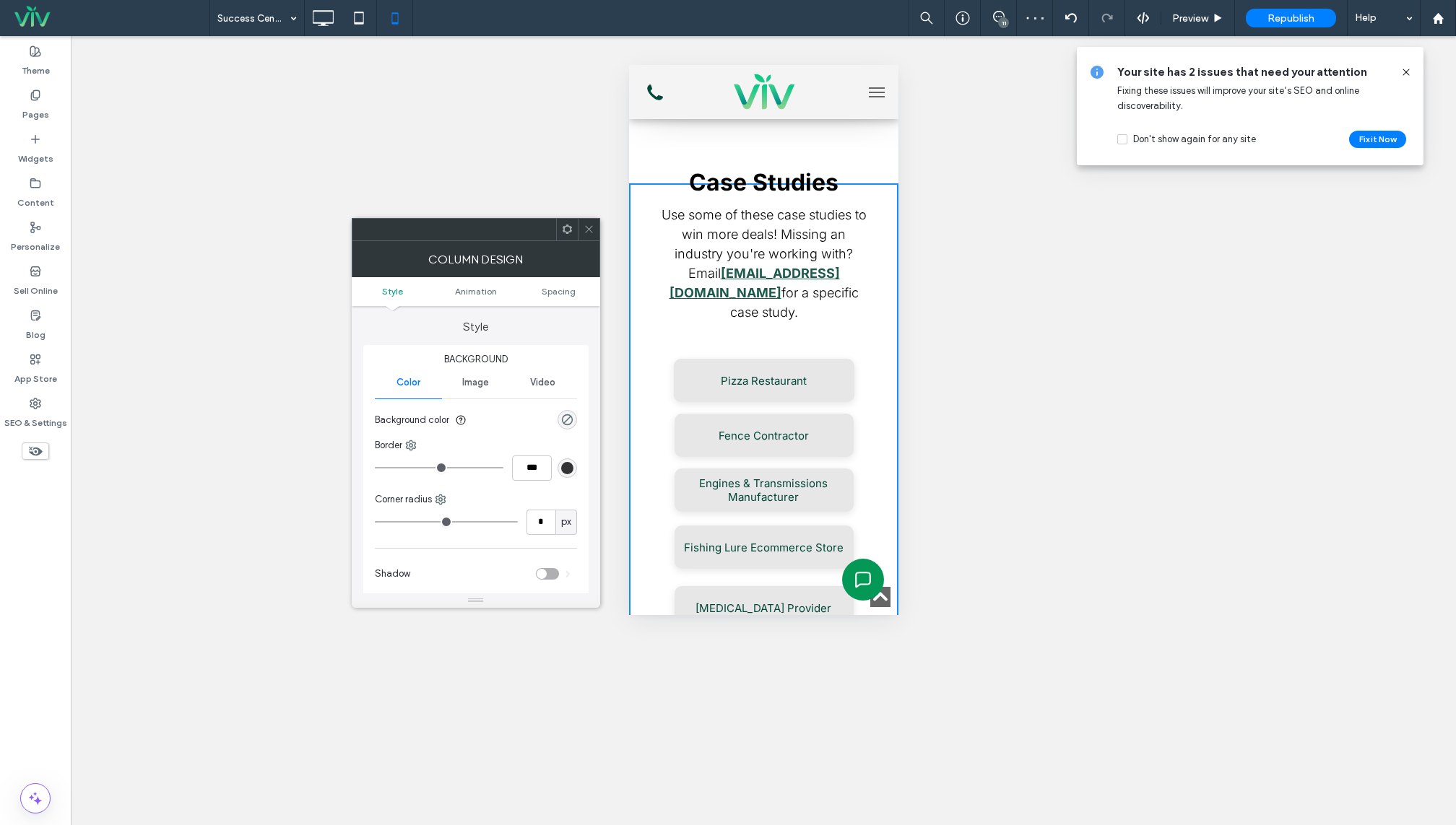
click at [581, 230] on div at bounding box center [589, 230] width 22 height 22
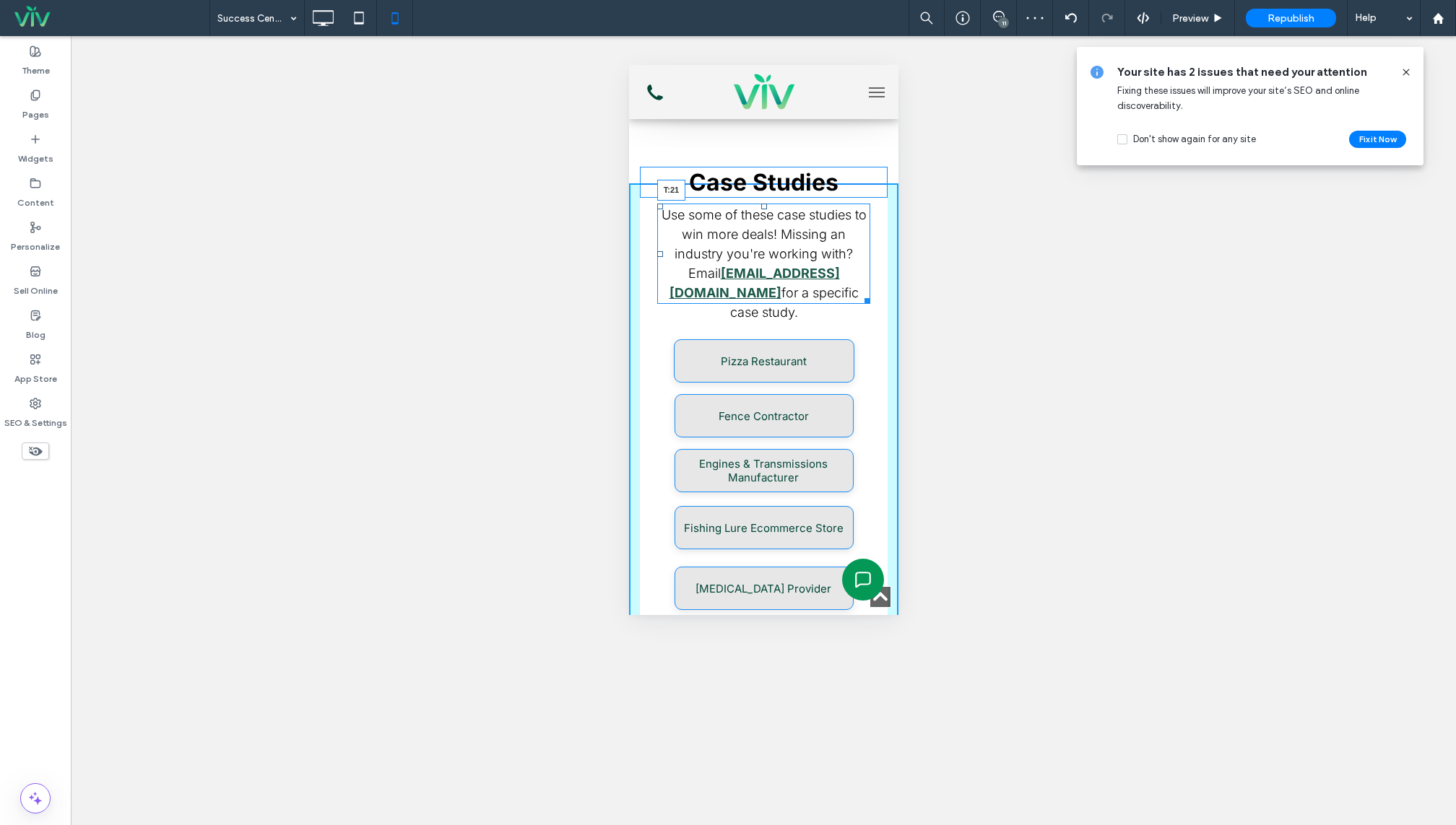
drag, startPoint x: 764, startPoint y: 221, endPoint x: 764, endPoint y: 231, distance: 10.0
click at [764, 210] on div at bounding box center [764, 207] width 6 height 6
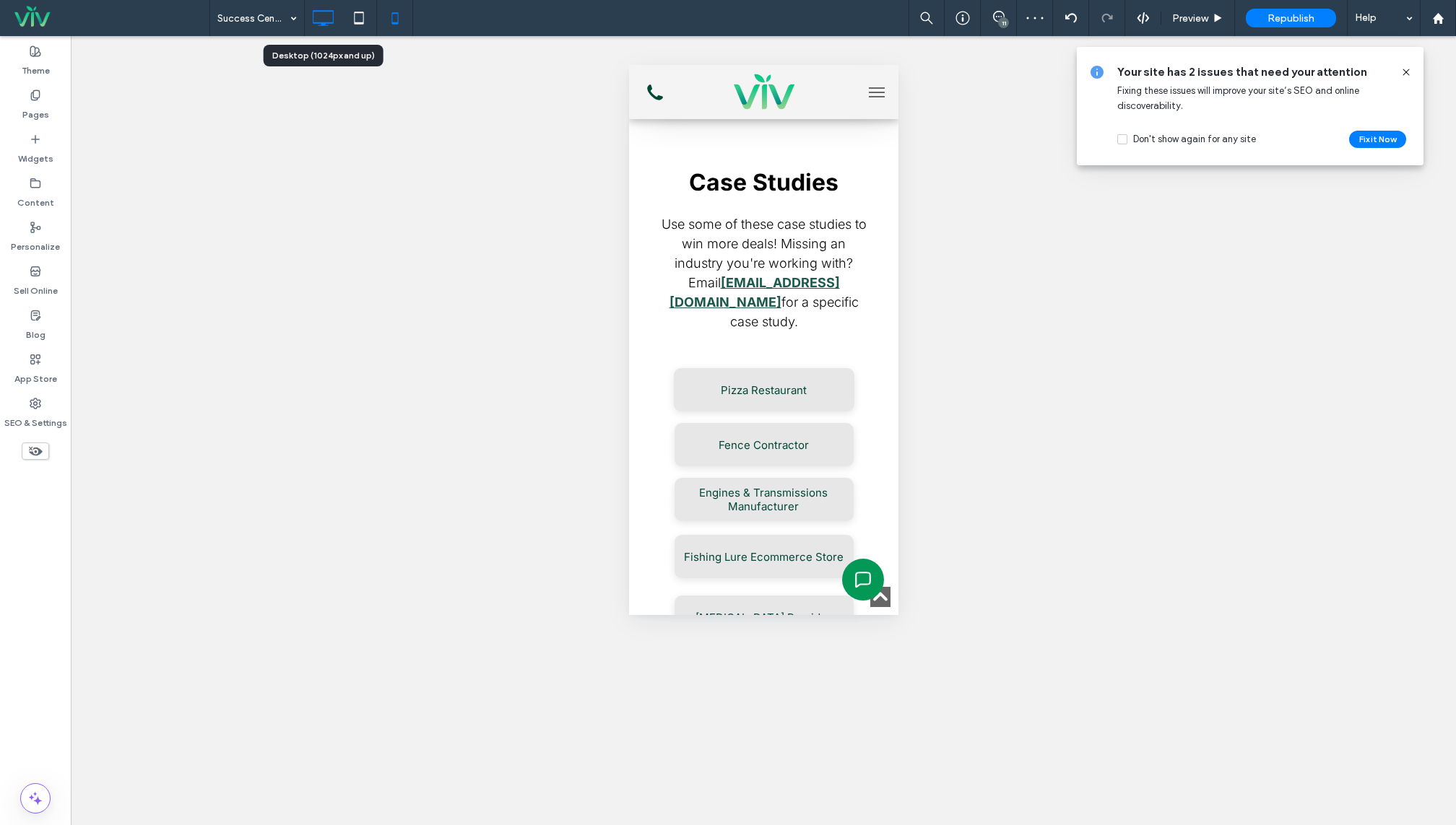
click at [321, 18] on icon at bounding box center [323, 18] width 29 height 29
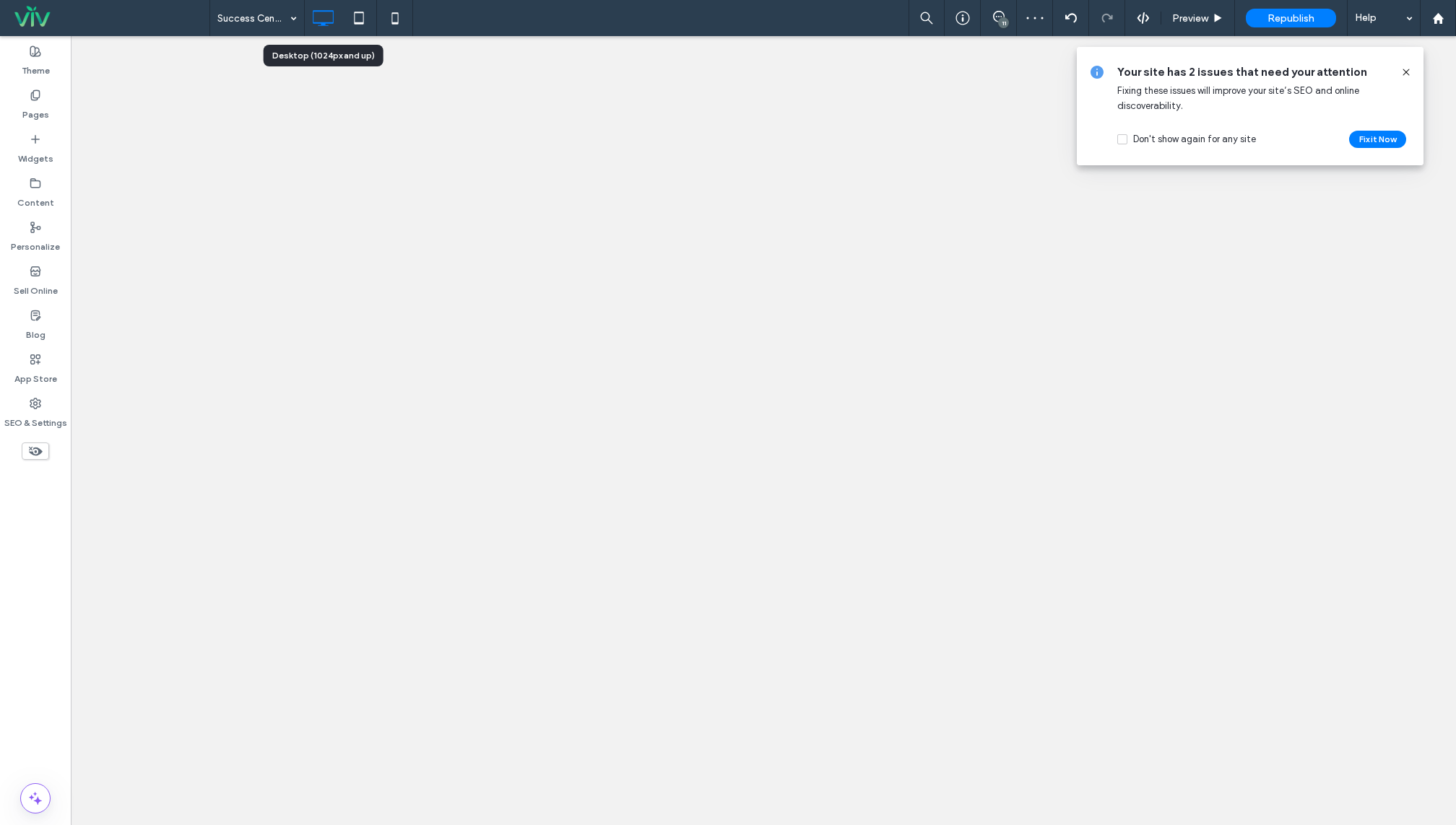
scroll to position [0, 0]
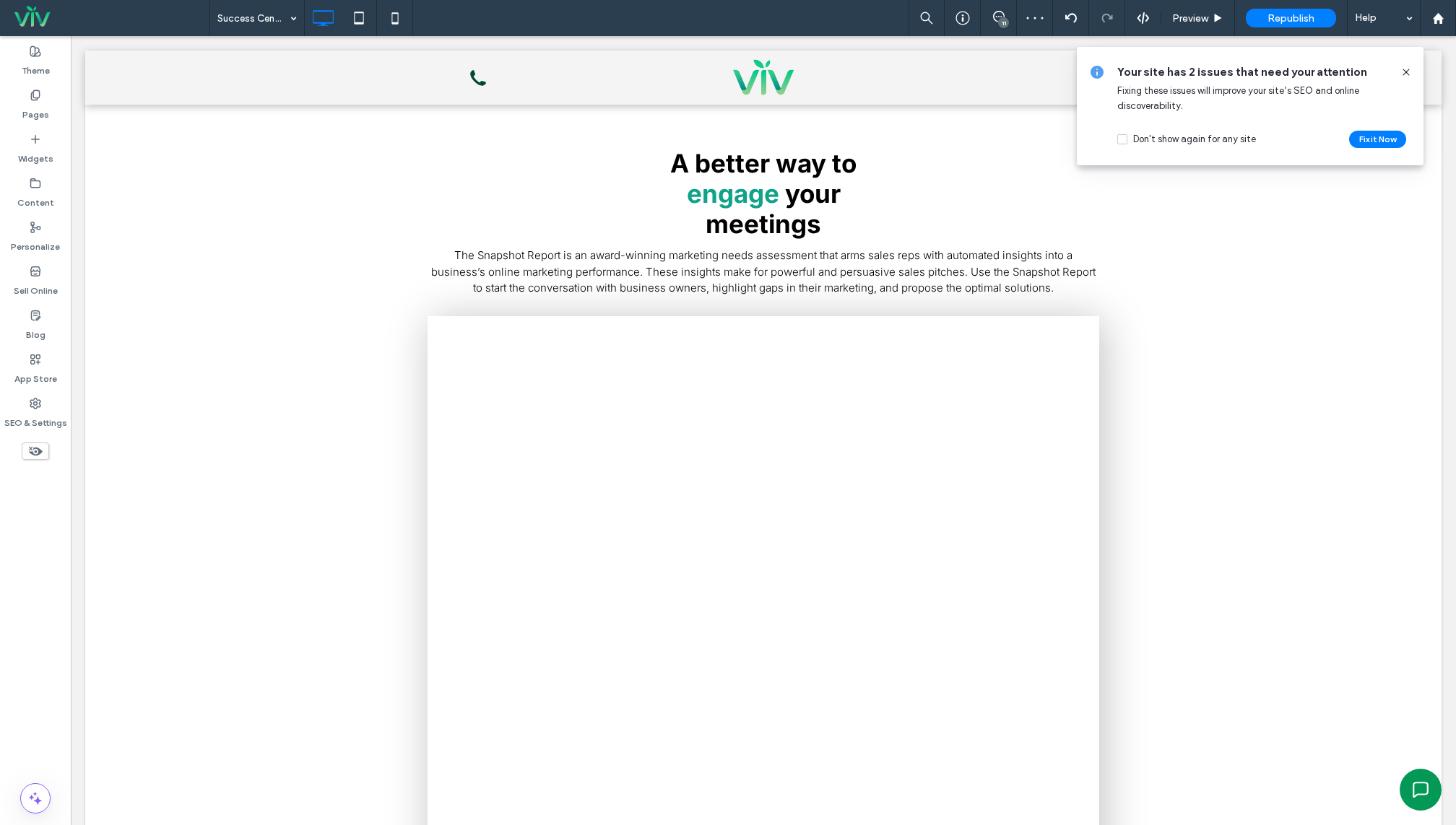
click at [1410, 76] on icon at bounding box center [1406, 72] width 12 height 12
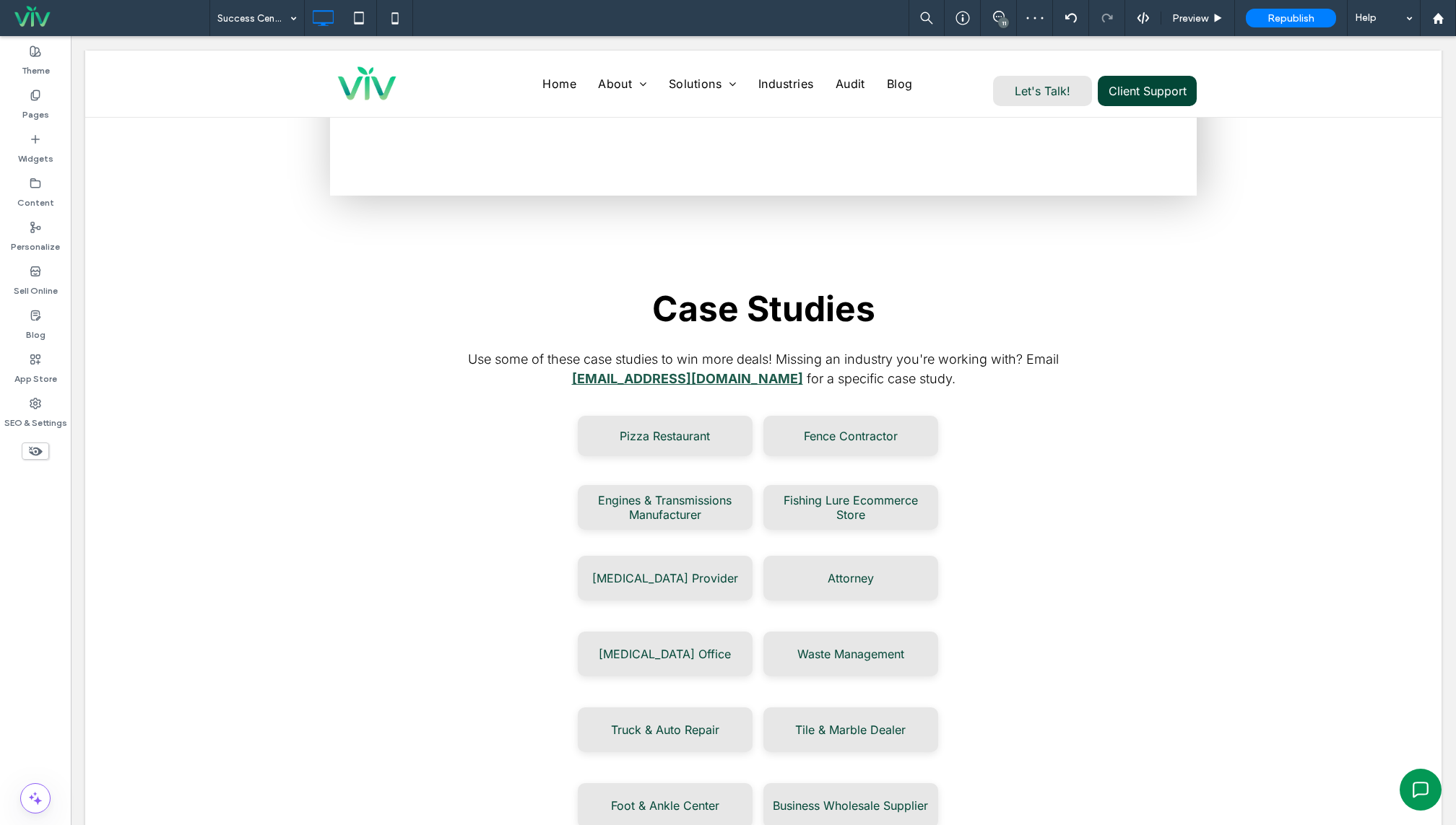
scroll to position [855, 0]
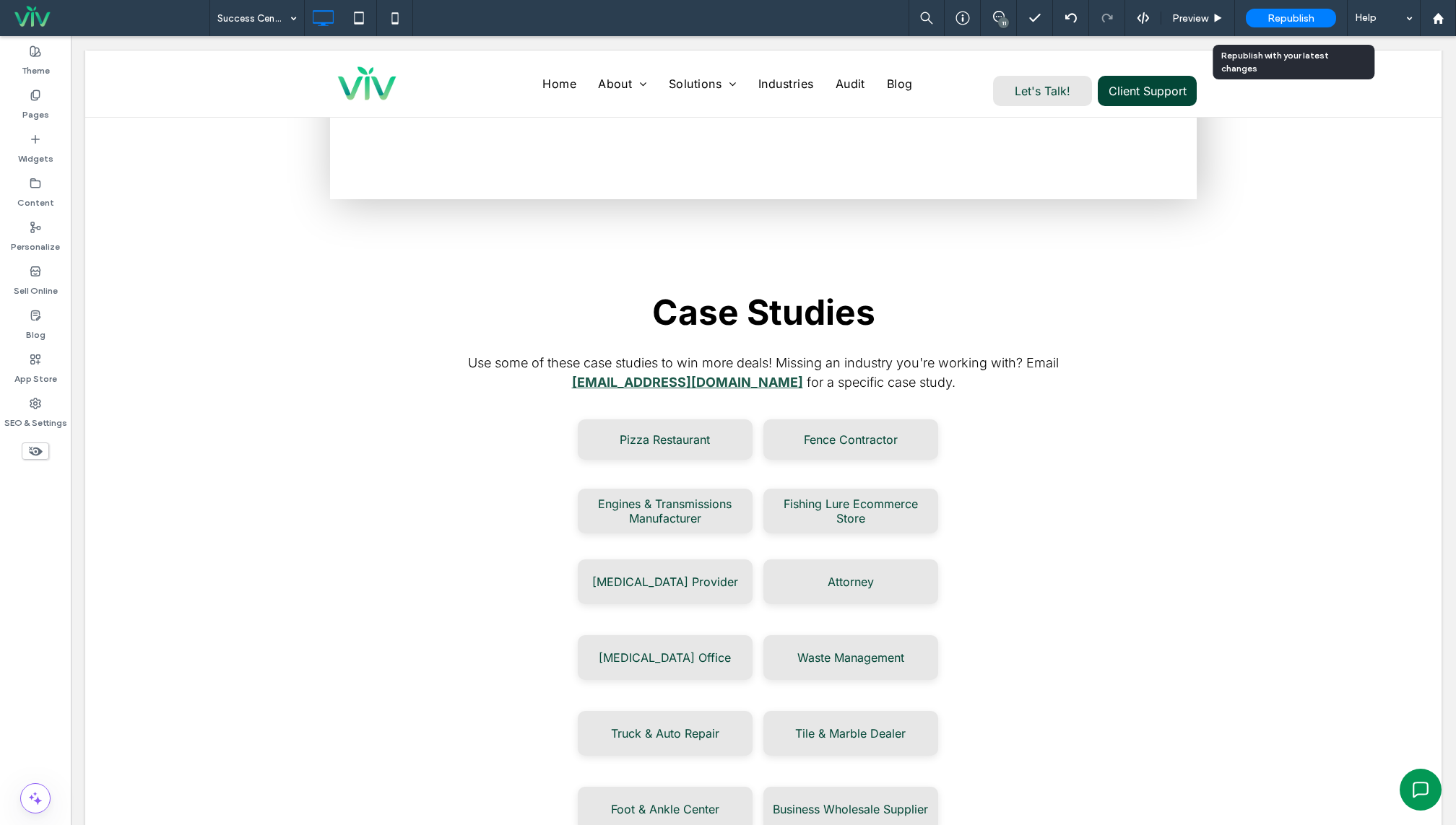
click at [1272, 20] on span "Republish" at bounding box center [1291, 18] width 47 height 12
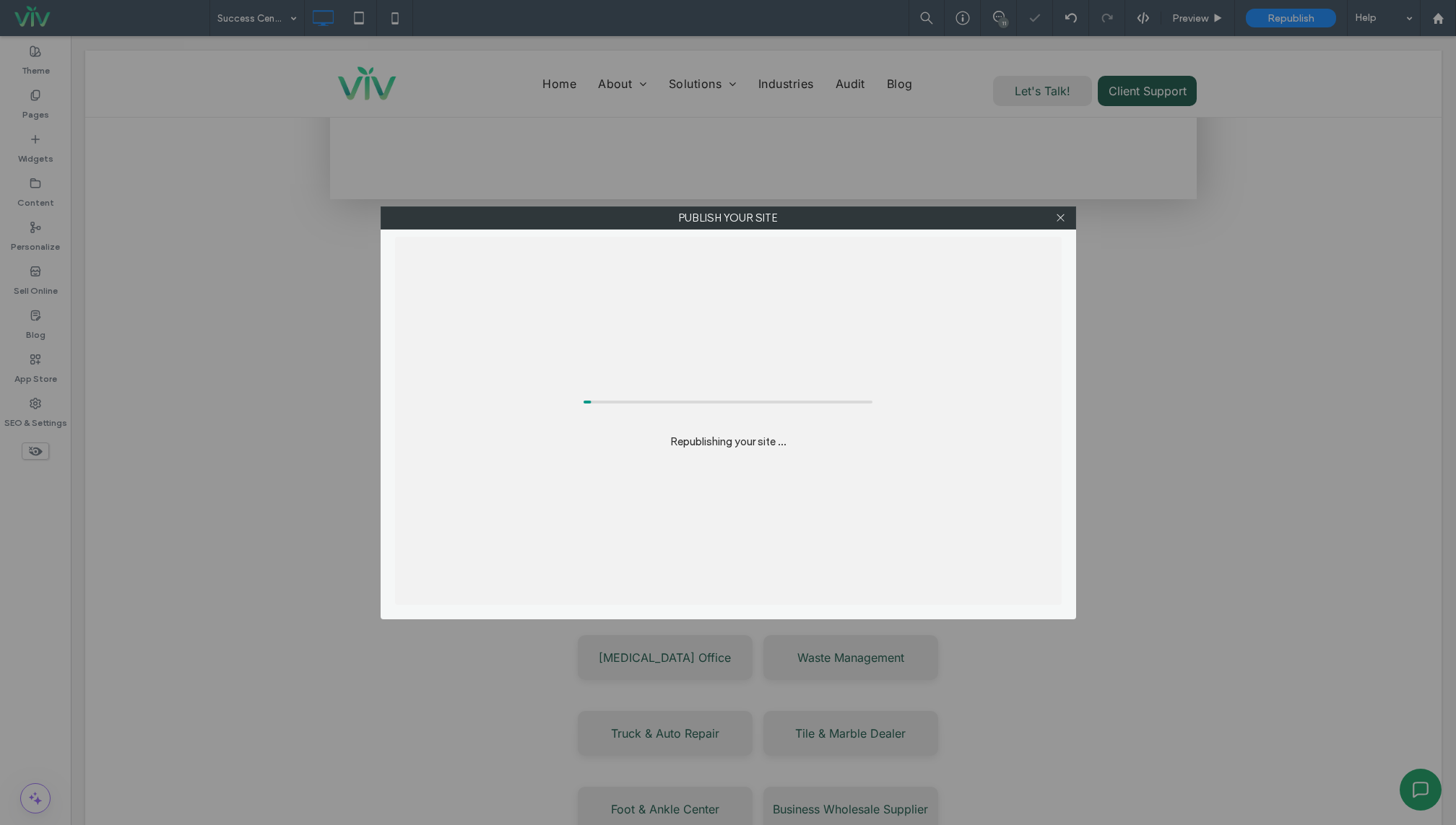
click at [803, 370] on div "Republishing your site ..." at bounding box center [728, 421] width 666 height 368
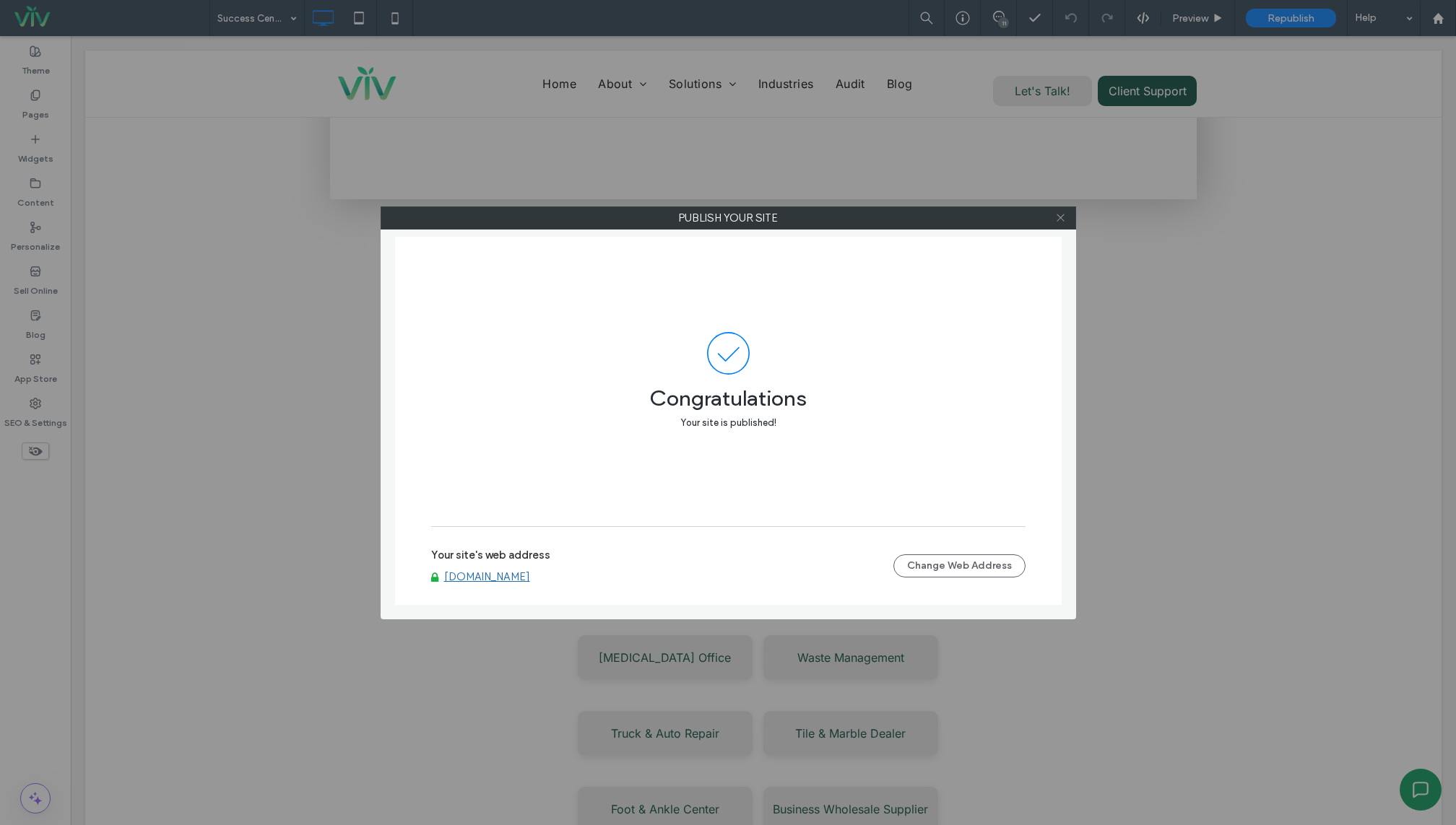
click at [1059, 223] on span at bounding box center [1060, 218] width 11 height 22
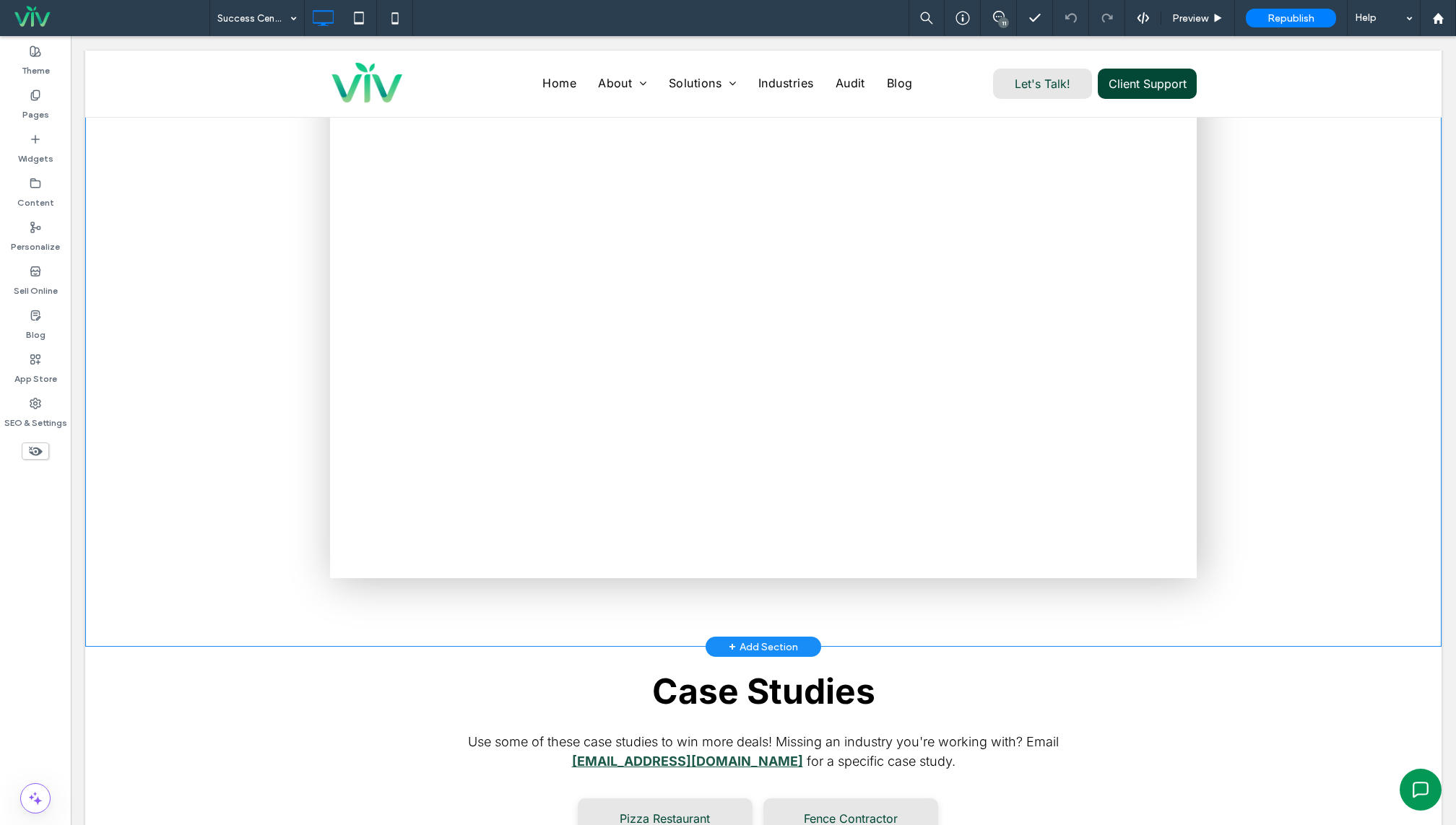
scroll to position [0, 0]
